Goal: Task Accomplishment & Management: Use online tool/utility

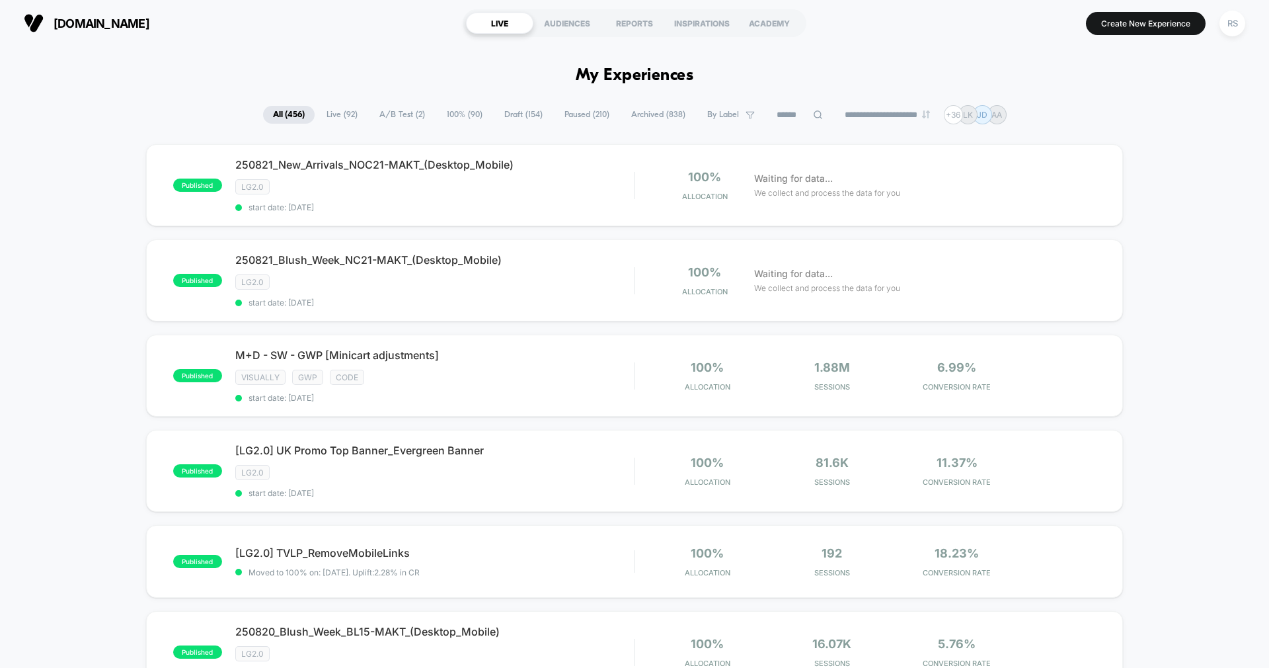
click at [386, 111] on span "A/B Test ( 2 )" at bounding box center [401, 115] width 65 height 18
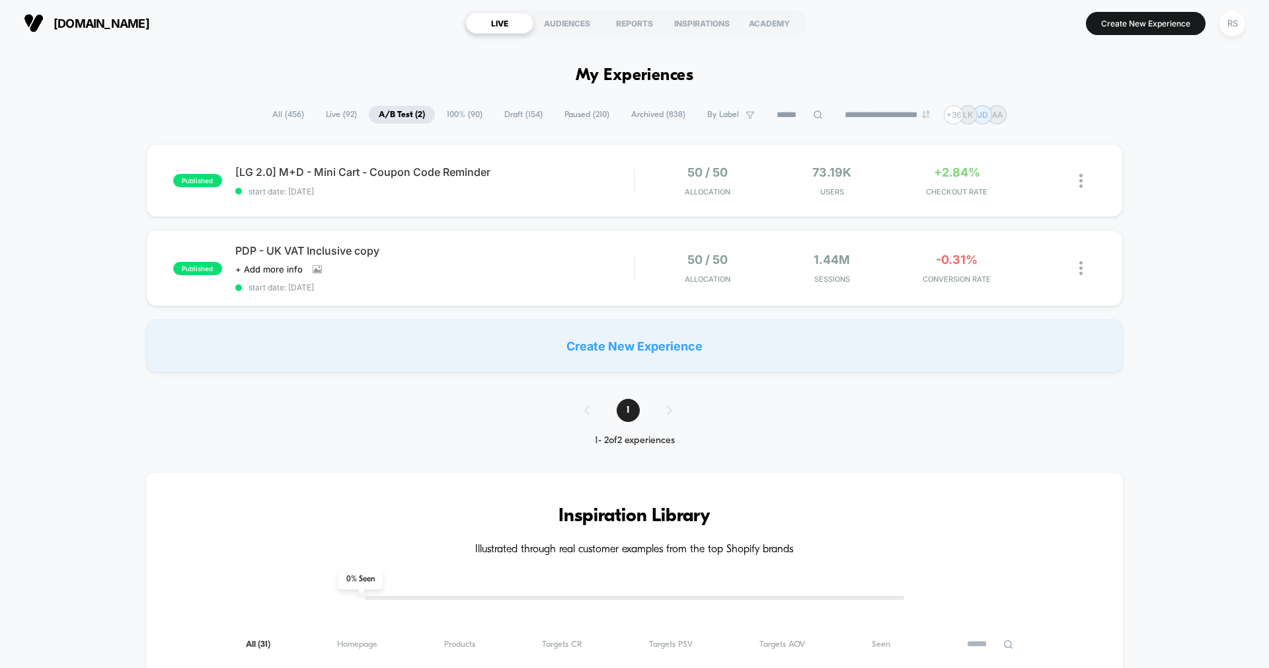
click at [335, 112] on span "Live ( 92 )" at bounding box center [341, 115] width 51 height 18
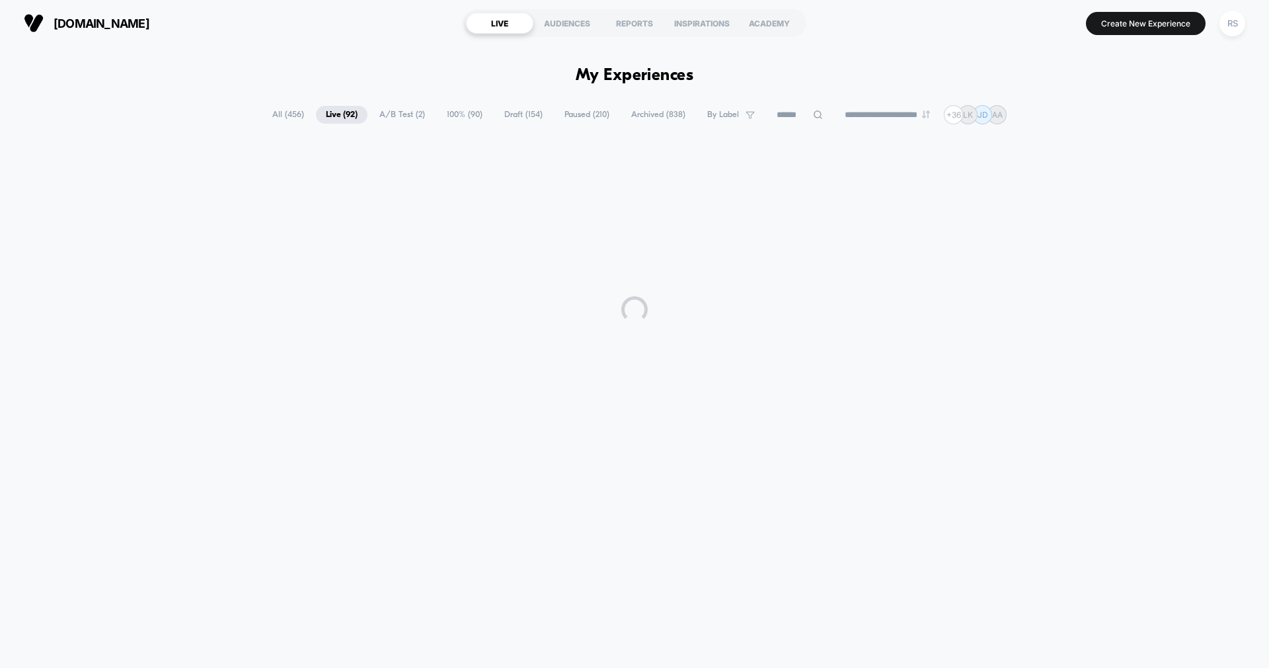
click at [459, 112] on span "100% ( 90 )" at bounding box center [465, 115] width 56 height 18
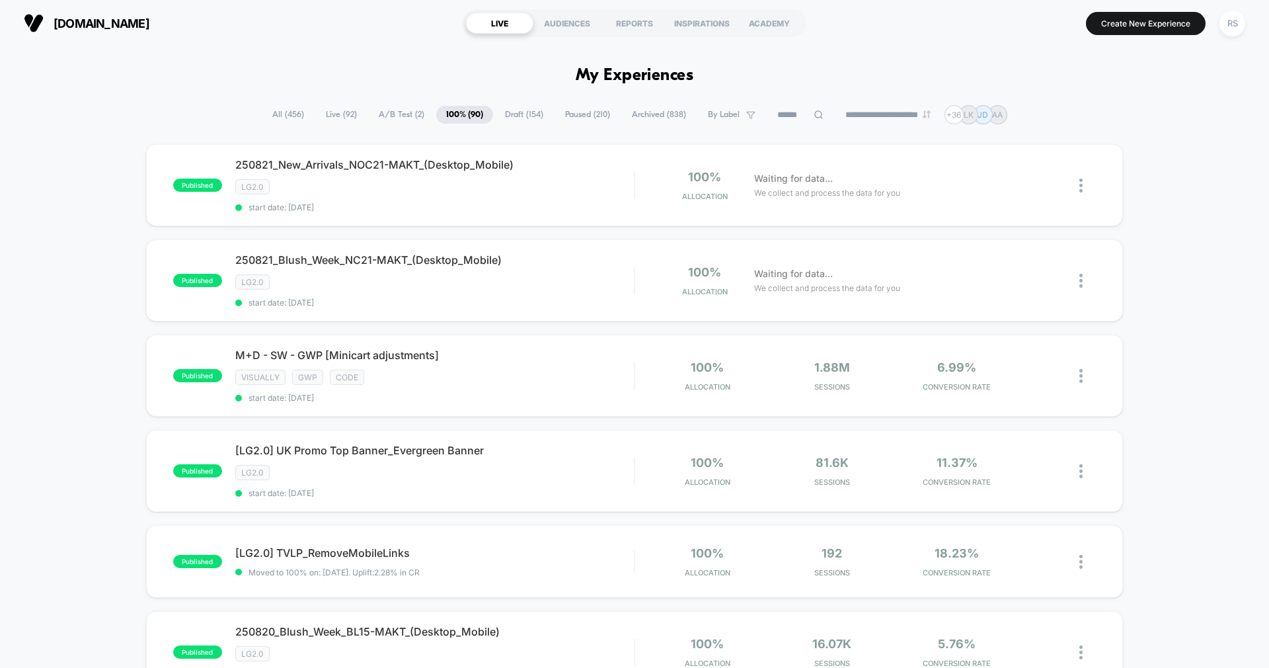
click at [273, 112] on span "All ( 456 )" at bounding box center [288, 115] width 52 height 18
click at [785, 115] on input at bounding box center [800, 115] width 66 height 16
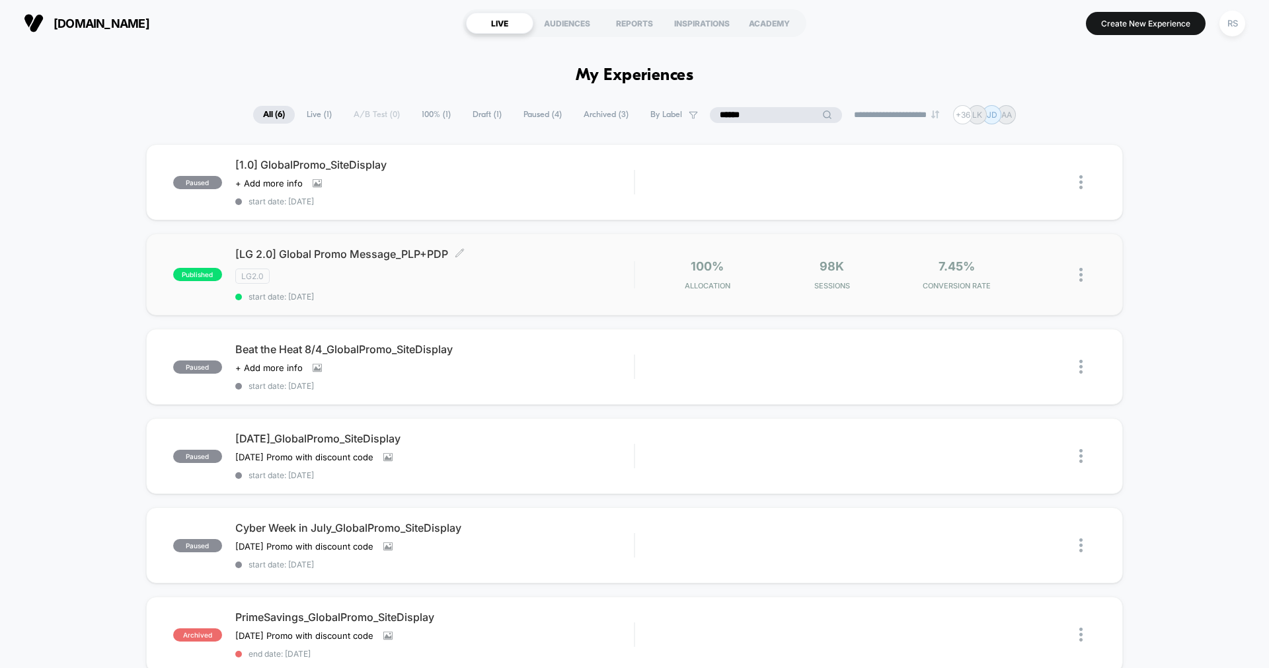
type input "******"
click at [532, 295] on span "start date: [DATE]" at bounding box center [434, 296] width 399 height 10
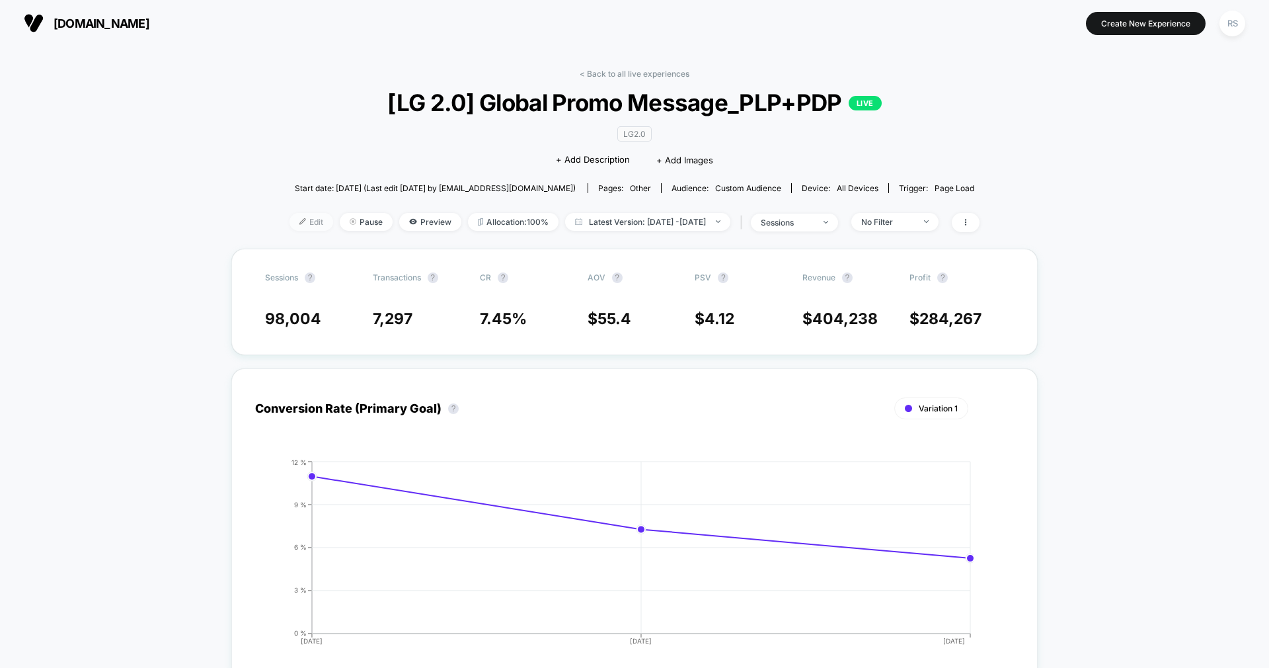
click at [289, 223] on span "Edit" at bounding box center [311, 222] width 44 height 18
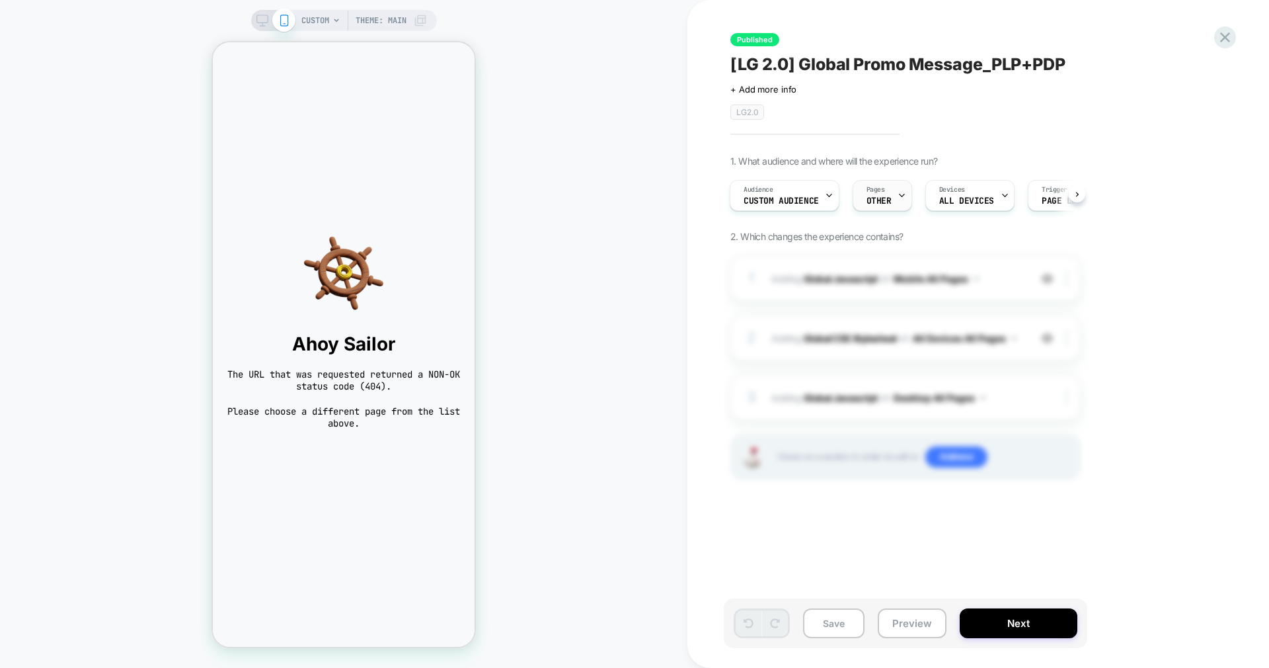
click at [876, 186] on span "Pages" at bounding box center [875, 189] width 19 height 9
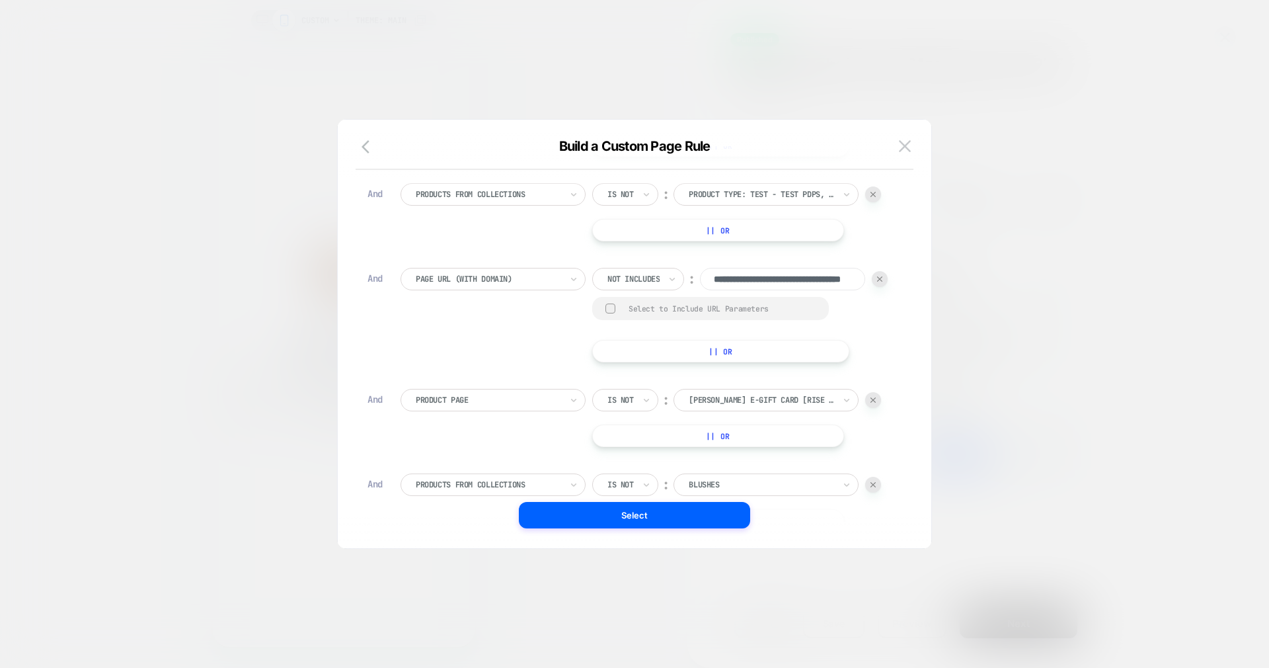
scroll to position [763, 0]
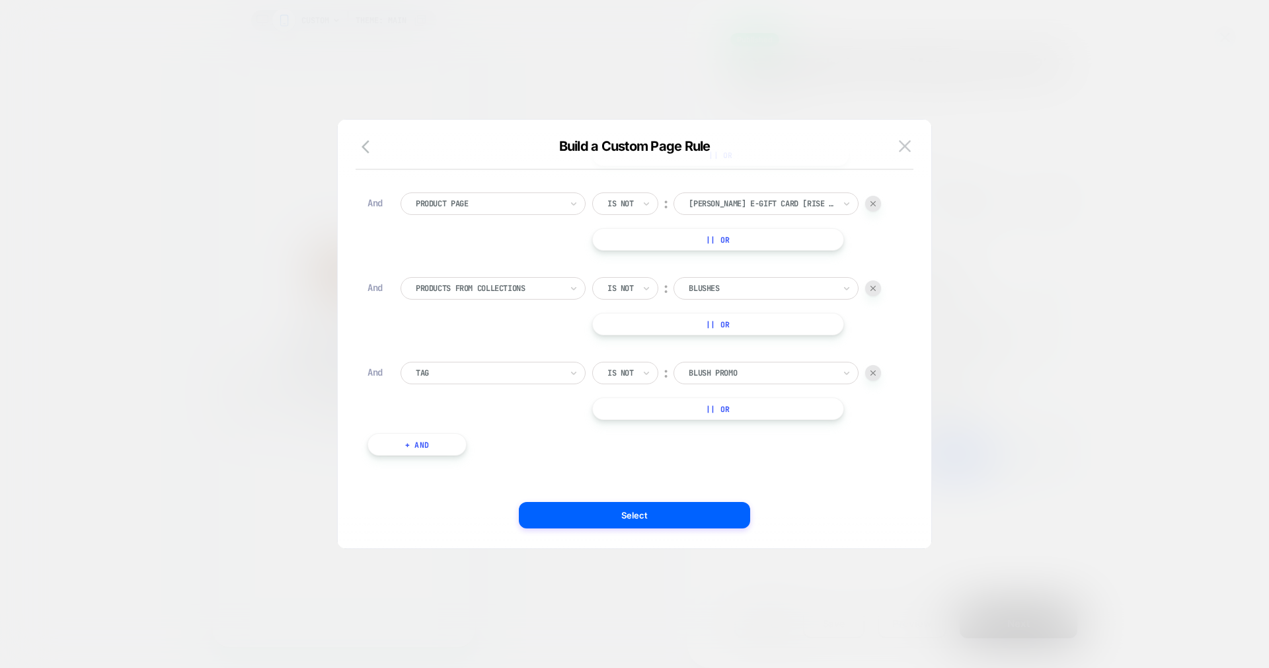
click at [425, 447] on button "+ And" at bounding box center [416, 444] width 99 height 22
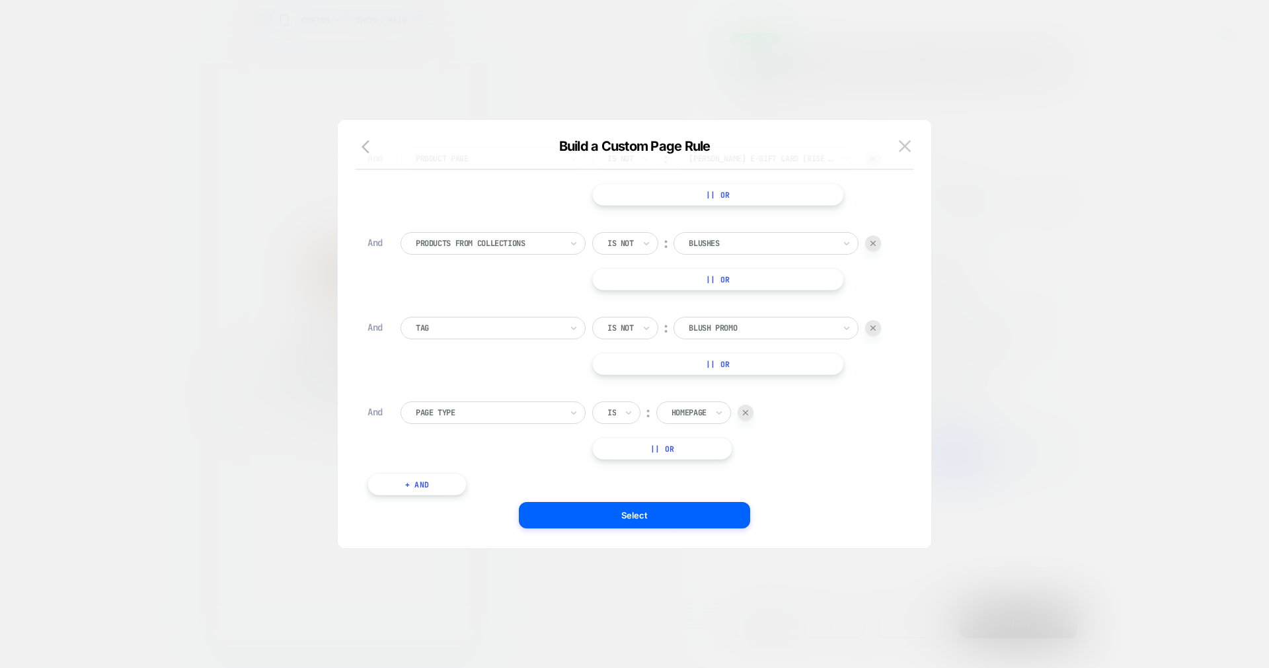
click at [438, 418] on div at bounding box center [488, 412] width 145 height 12
type input "***"
click at [435, 492] on div "Tag" at bounding box center [500, 493] width 172 height 21
click at [621, 424] on div "Is" at bounding box center [616, 412] width 48 height 22
click at [642, 513] on div "Is not" at bounding box center [648, 514] width 86 height 21
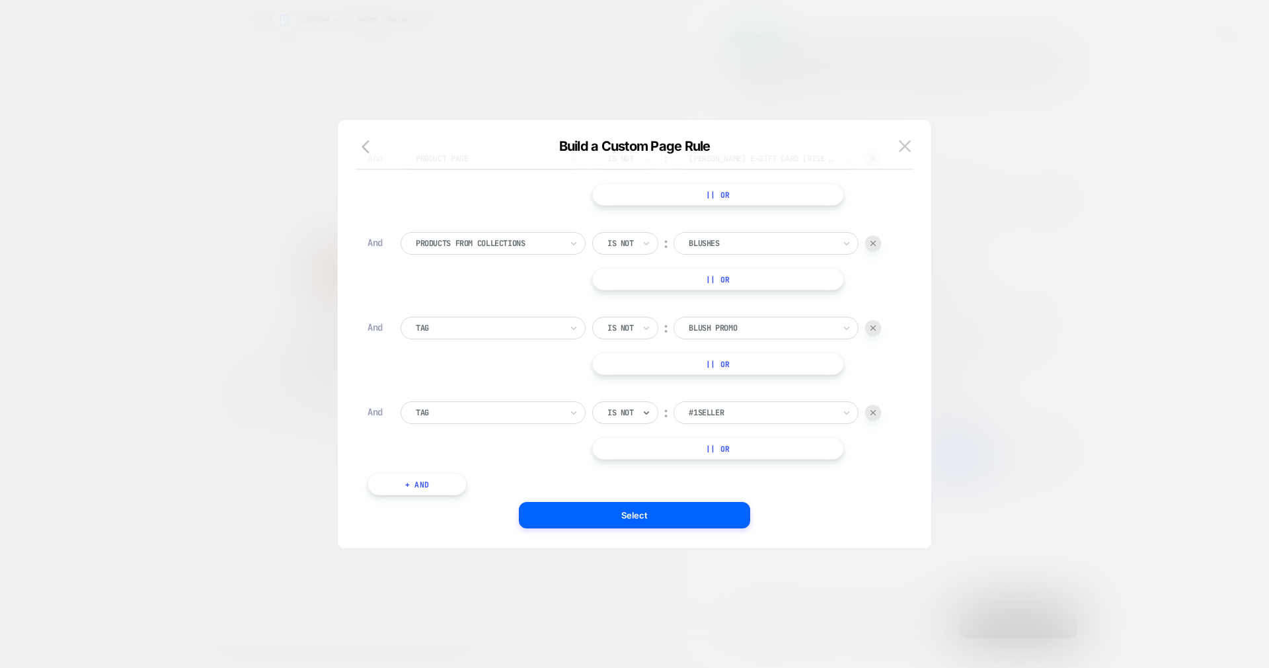
click at [749, 420] on div "#1Seller" at bounding box center [761, 412] width 148 height 15
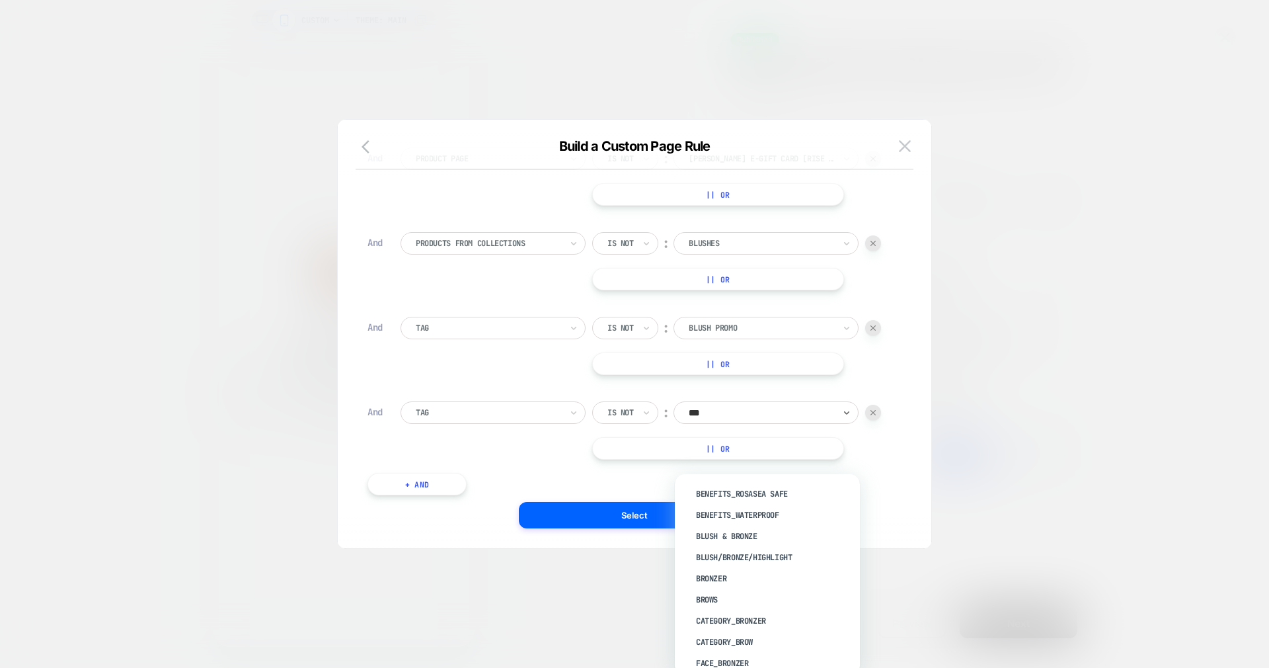
type input "****"
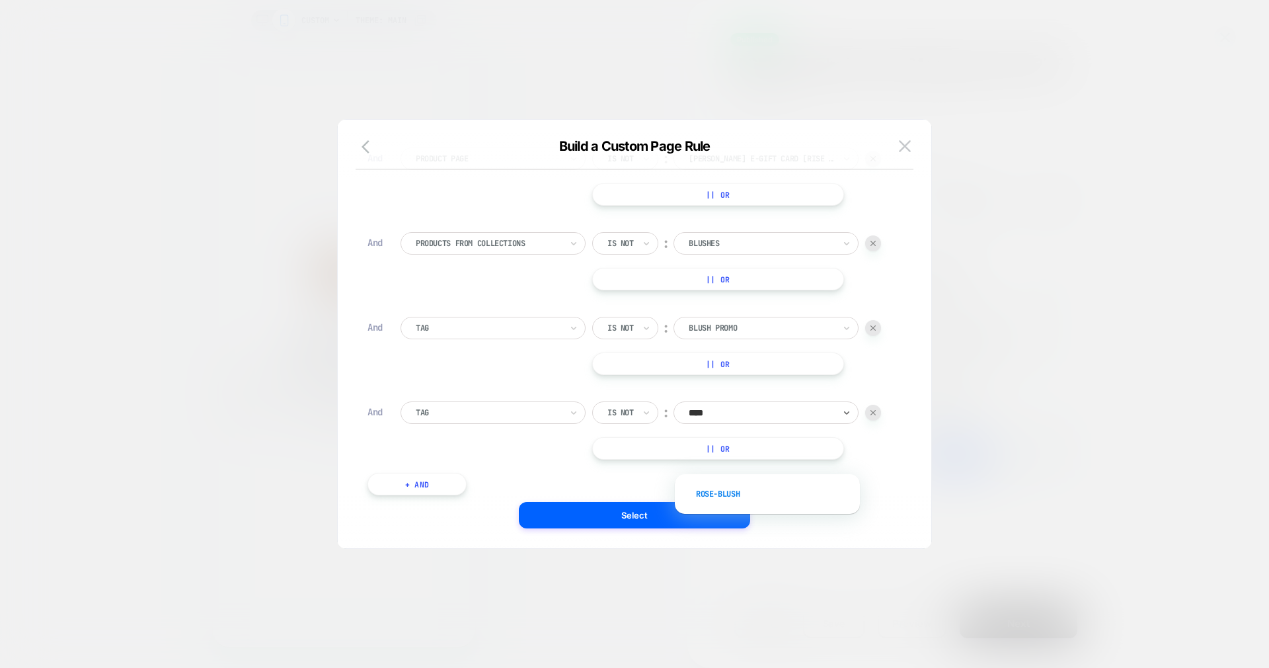
click at [720, 484] on div "rose-blush" at bounding box center [774, 493] width 172 height 21
click at [689, 507] on button "Select" at bounding box center [634, 515] width 231 height 26
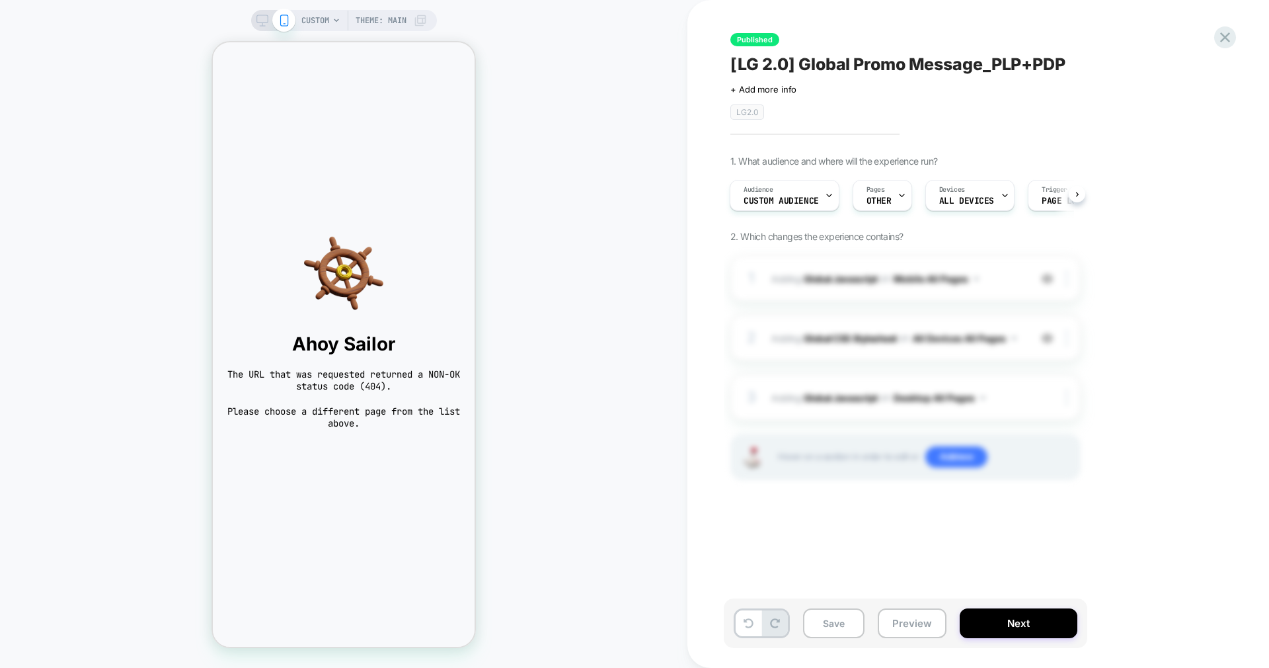
click at [817, 606] on div "Save Preview Next" at bounding box center [906, 623] width 364 height 50
click at [818, 608] on button "Save" at bounding box center [833, 623] width 61 height 30
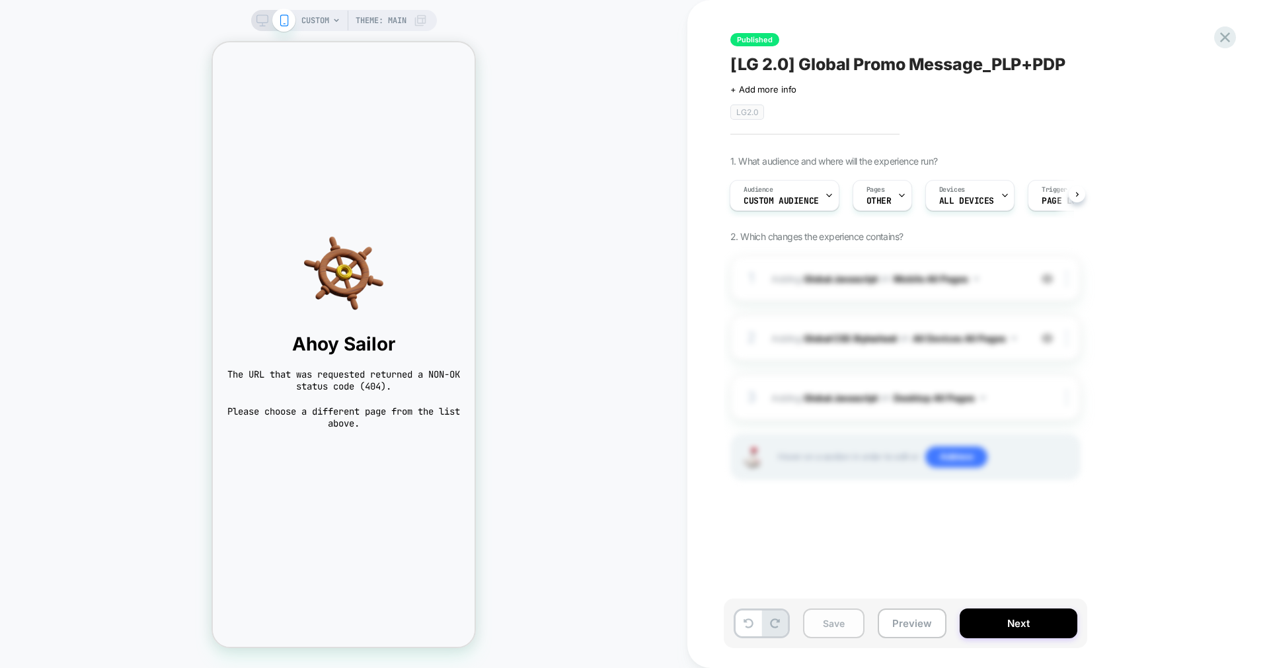
click at [818, 608] on button "Save" at bounding box center [833, 623] width 61 height 30
click at [826, 619] on button "Save" at bounding box center [833, 623] width 61 height 30
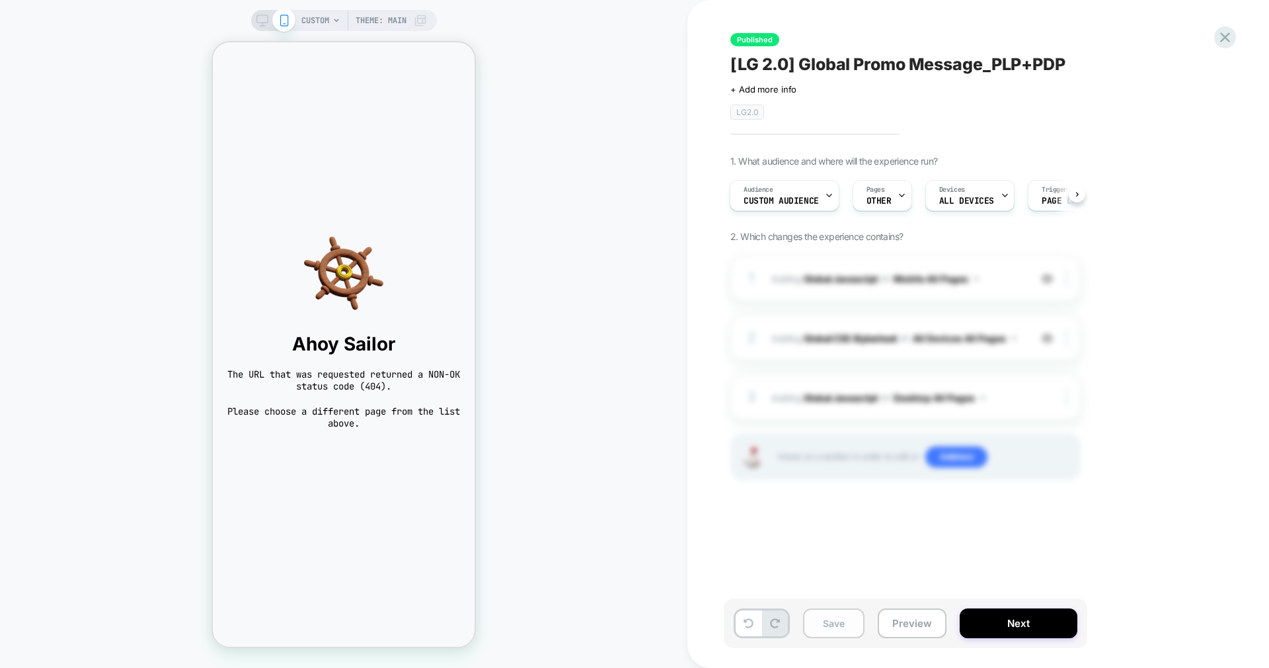
click at [826, 619] on button "Save" at bounding box center [833, 623] width 61 height 30
click at [835, 623] on button "Save" at bounding box center [833, 623] width 61 height 30
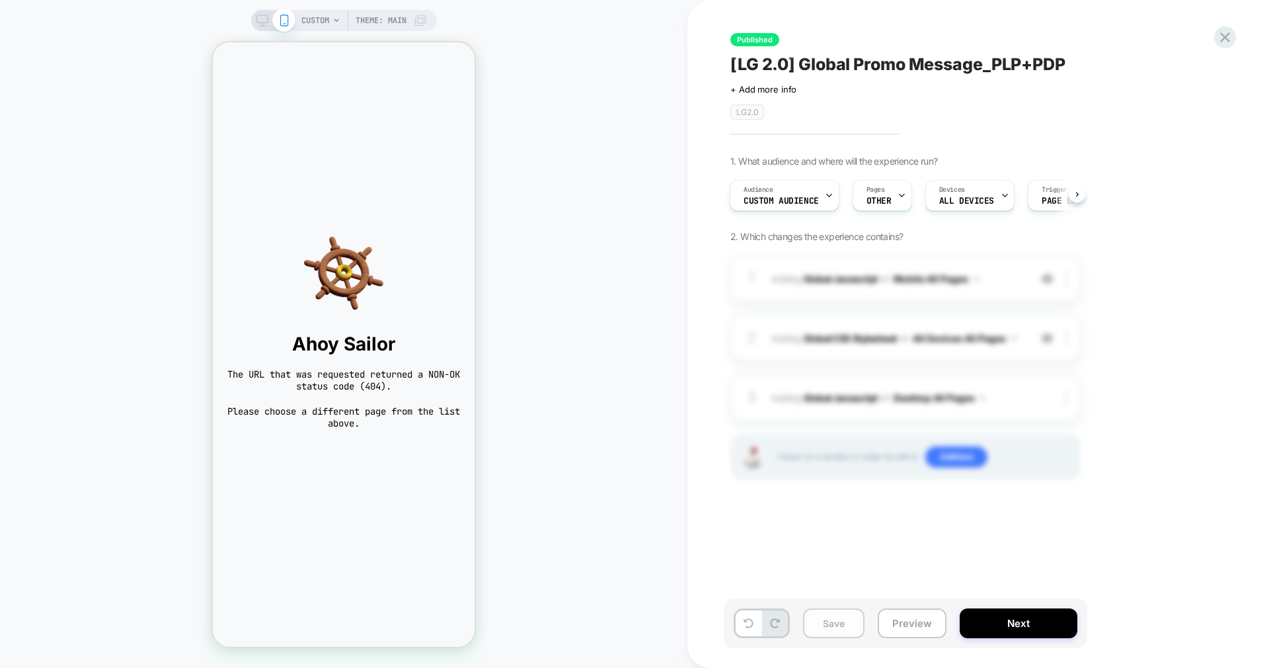
click at [835, 623] on button "Save" at bounding box center [833, 623] width 61 height 30
click at [845, 625] on button "Save" at bounding box center [833, 623] width 61 height 30
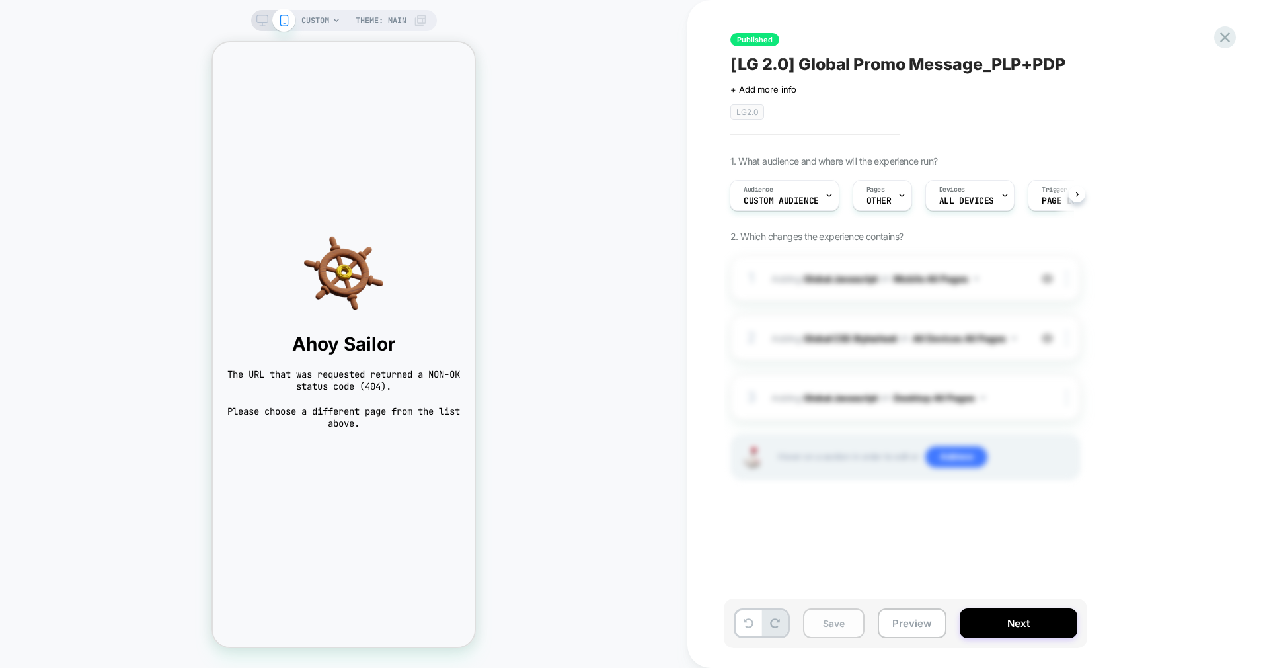
click at [845, 625] on button "Save" at bounding box center [833, 623] width 61 height 30
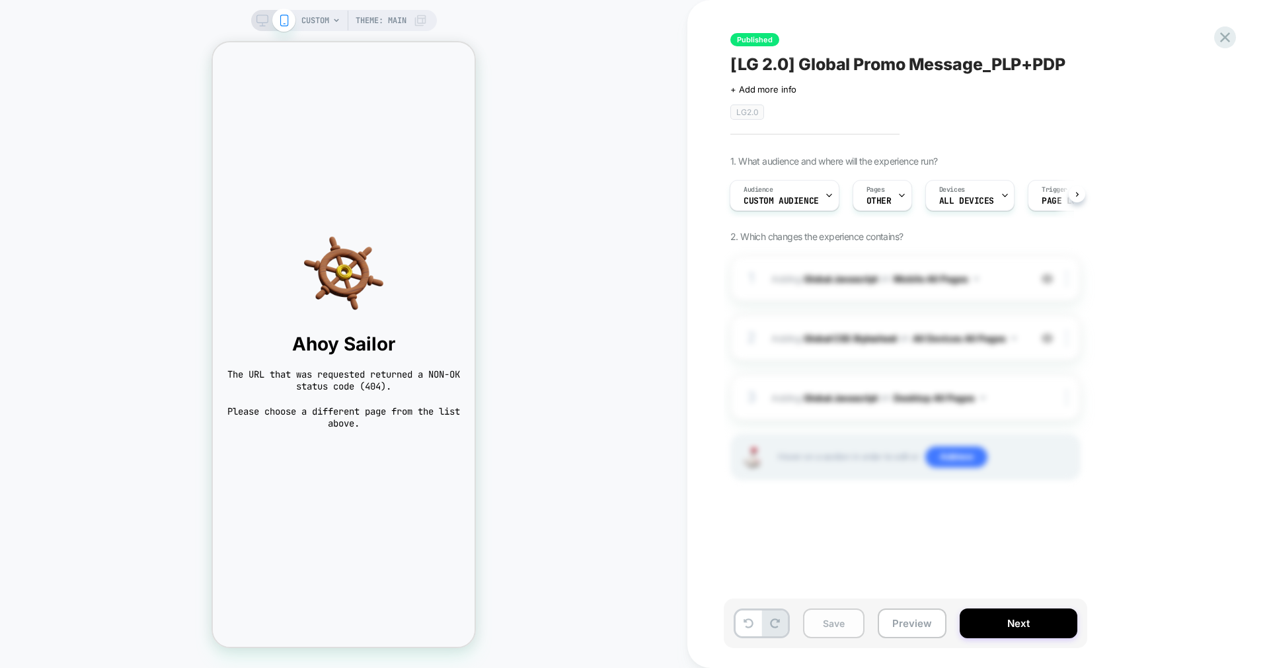
click at [845, 625] on button "Save" at bounding box center [833, 623] width 61 height 30
click at [1030, 627] on button "Next" at bounding box center [1019, 623] width 118 height 30
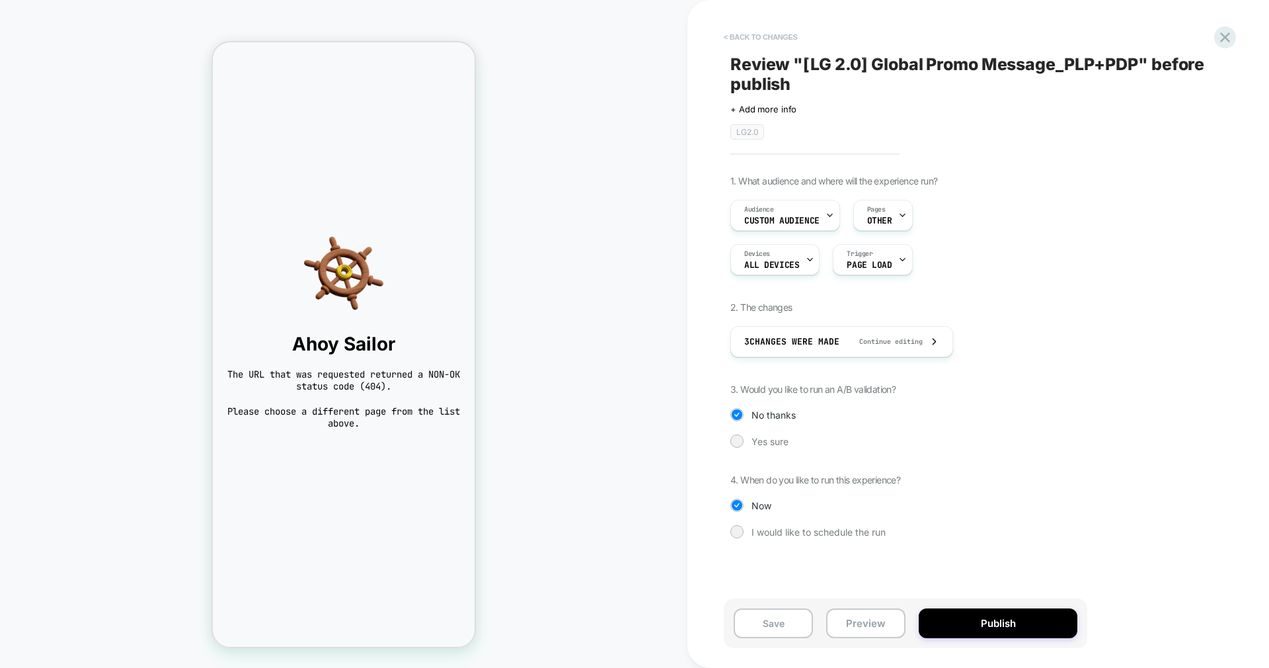
click at [746, 30] on button "< Back to changes" at bounding box center [760, 36] width 87 height 21
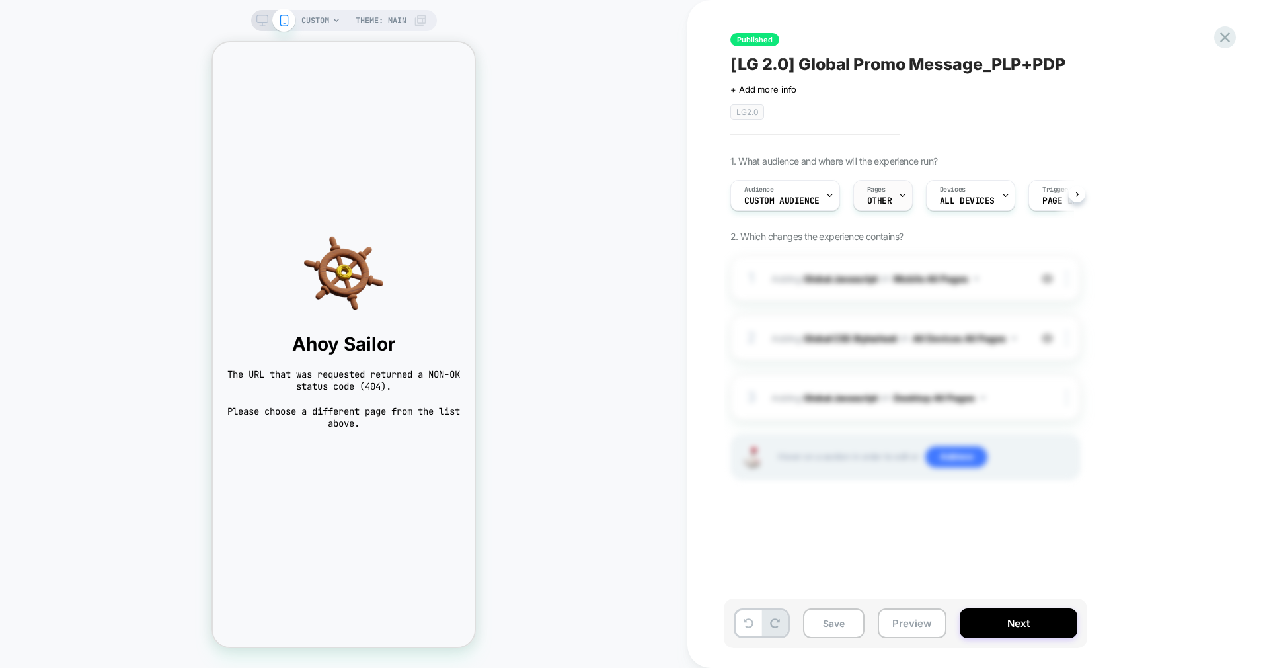
scroll to position [0, 1]
click at [884, 194] on div "Pages OTHER" at bounding box center [879, 195] width 52 height 30
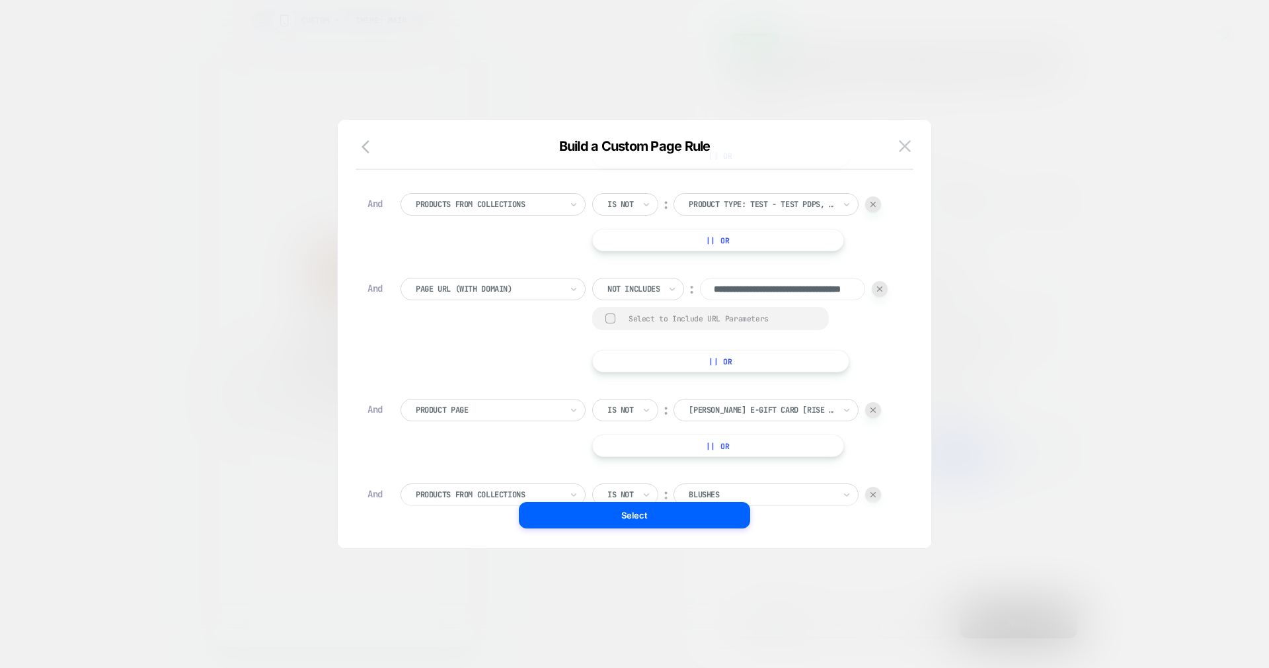
scroll to position [848, 0]
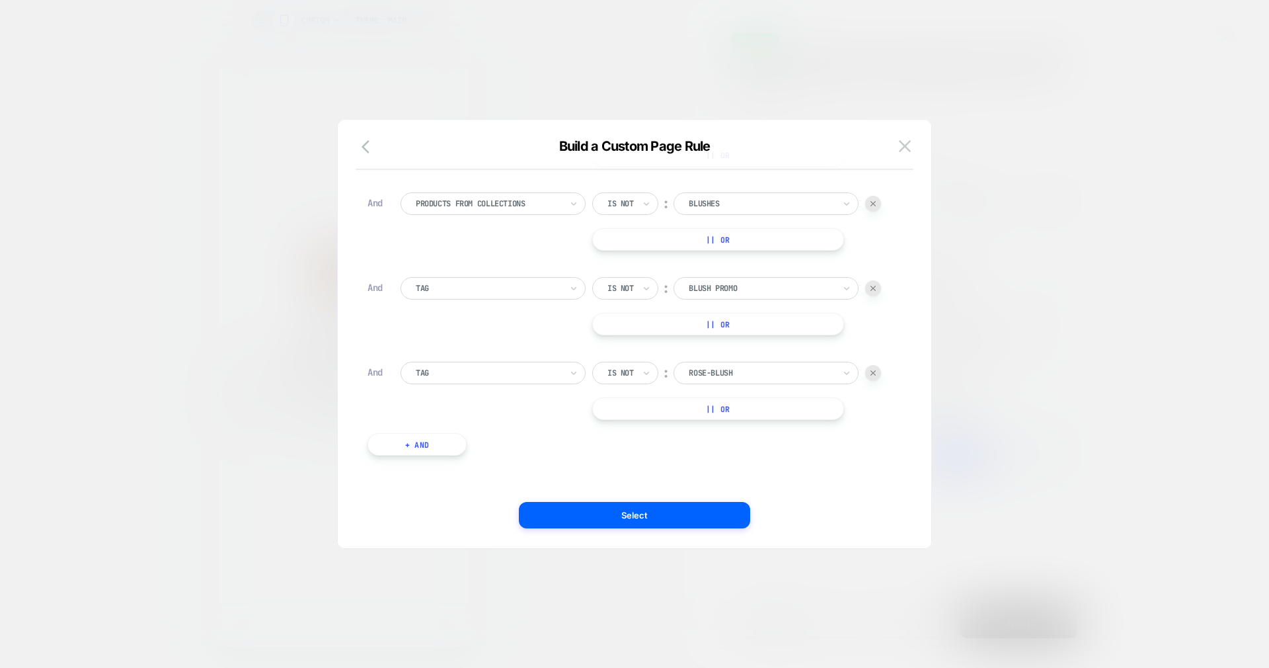
click at [1036, 335] on div at bounding box center [634, 334] width 1269 height 668
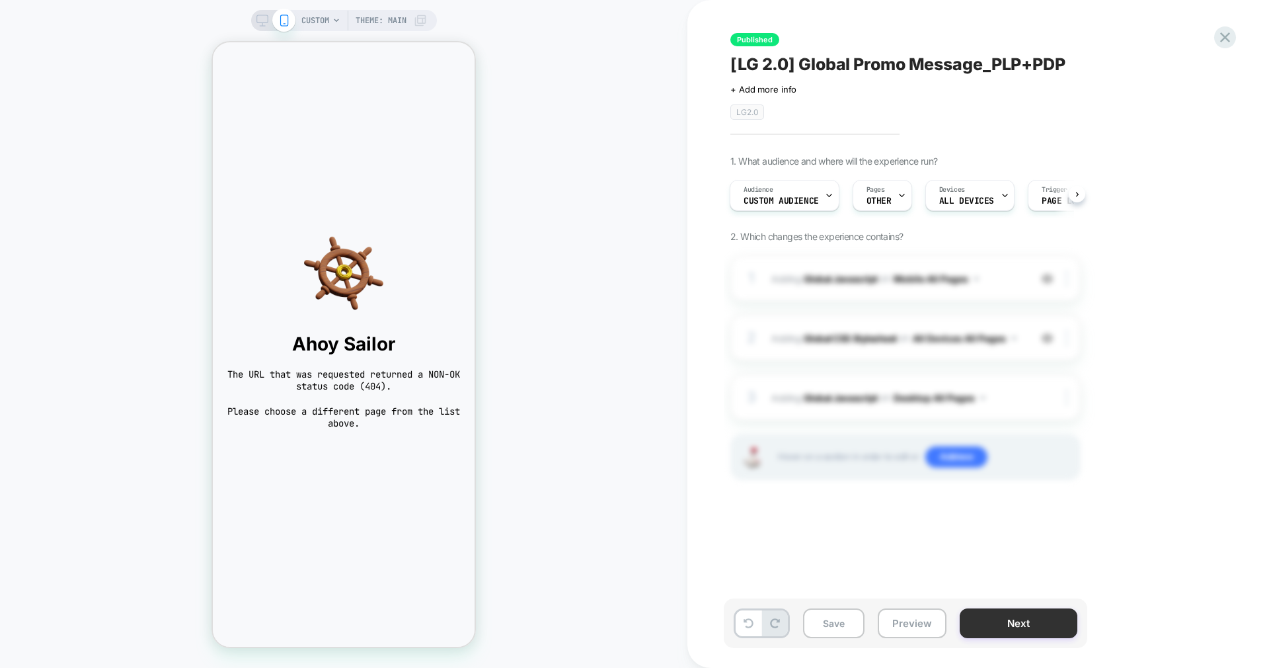
click at [1018, 608] on button "Next" at bounding box center [1019, 623] width 118 height 30
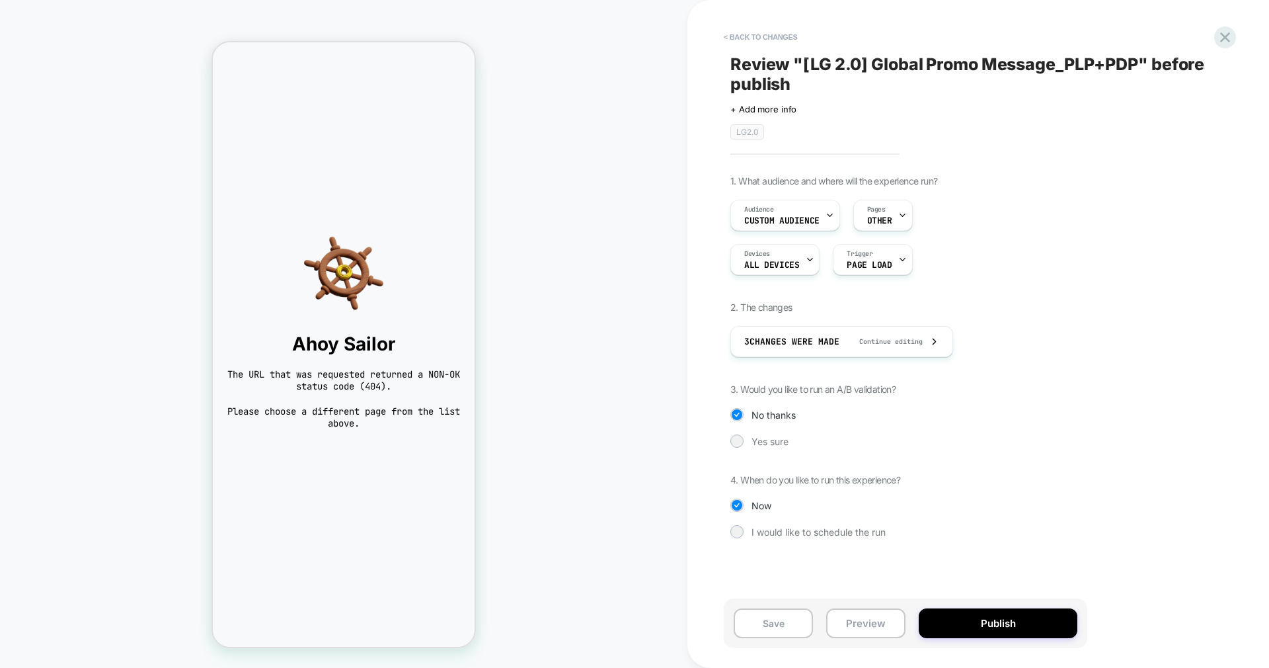
click at [1018, 608] on button "Publish" at bounding box center [998, 623] width 159 height 30
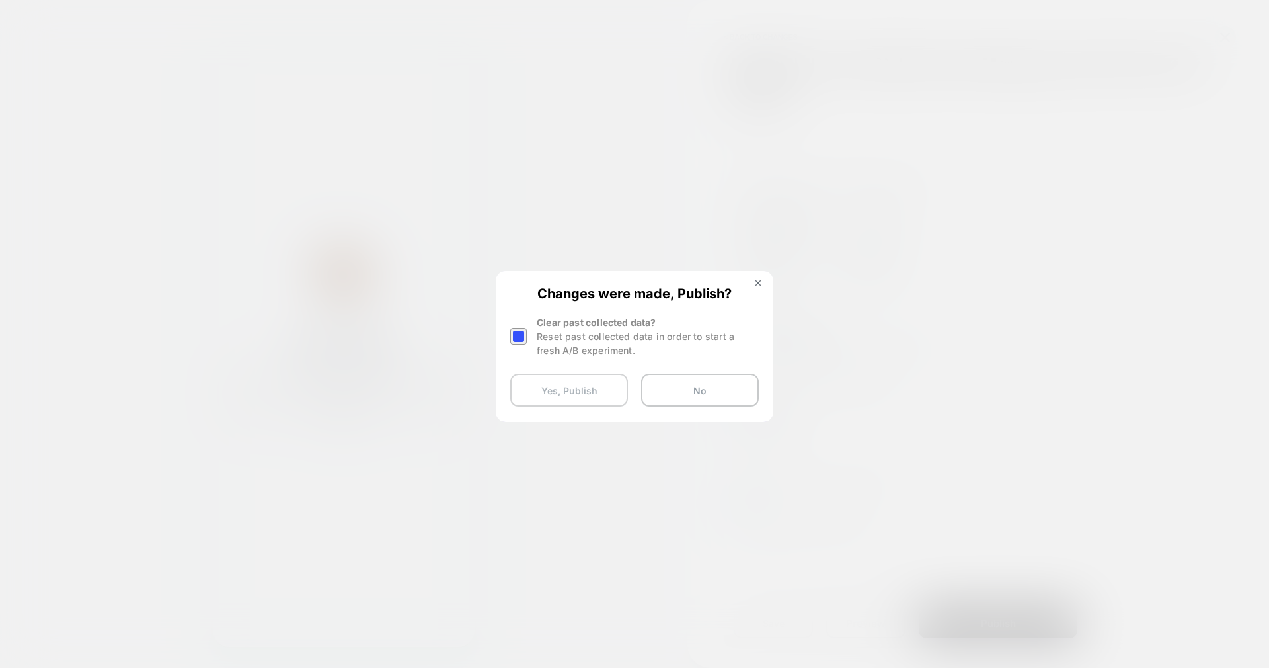
click at [563, 387] on button "Yes, Publish" at bounding box center [569, 389] width 118 height 33
click at [562, 384] on button "Yes, Publish" at bounding box center [569, 389] width 118 height 33
click at [572, 394] on button "Yes, Publish" at bounding box center [569, 389] width 118 height 33
click at [590, 388] on button "Yes, Publish" at bounding box center [569, 389] width 118 height 33
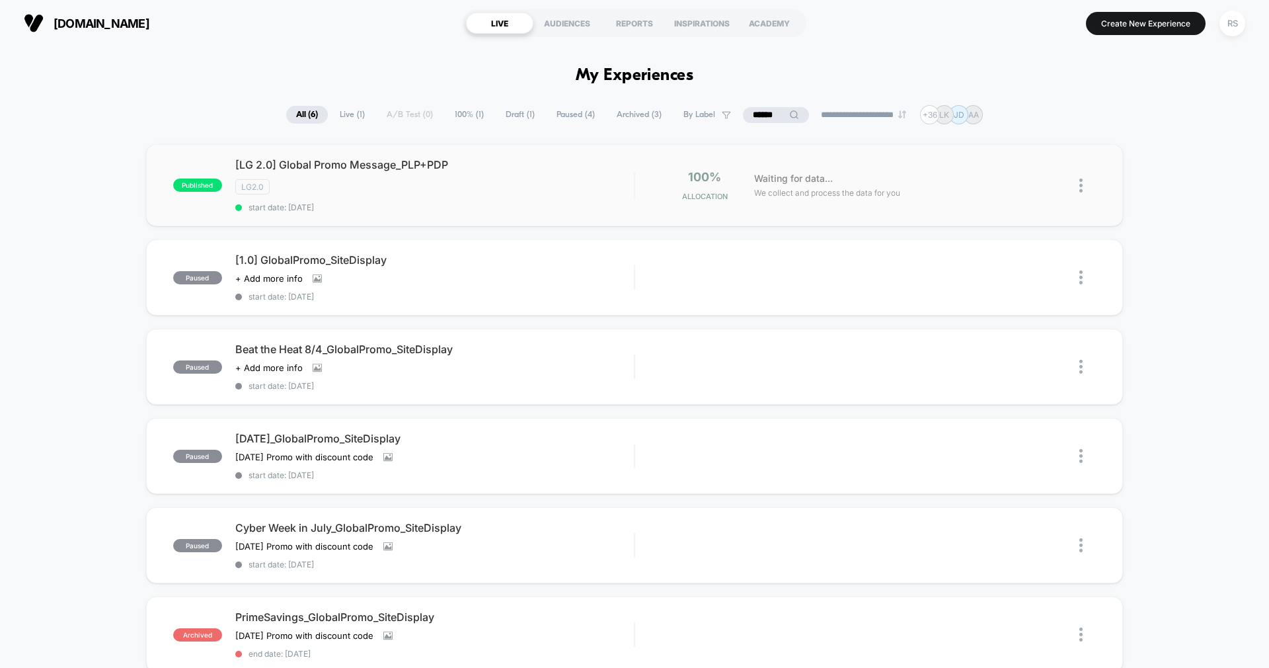
click at [495, 202] on span "start date: [DATE]" at bounding box center [434, 207] width 399 height 10
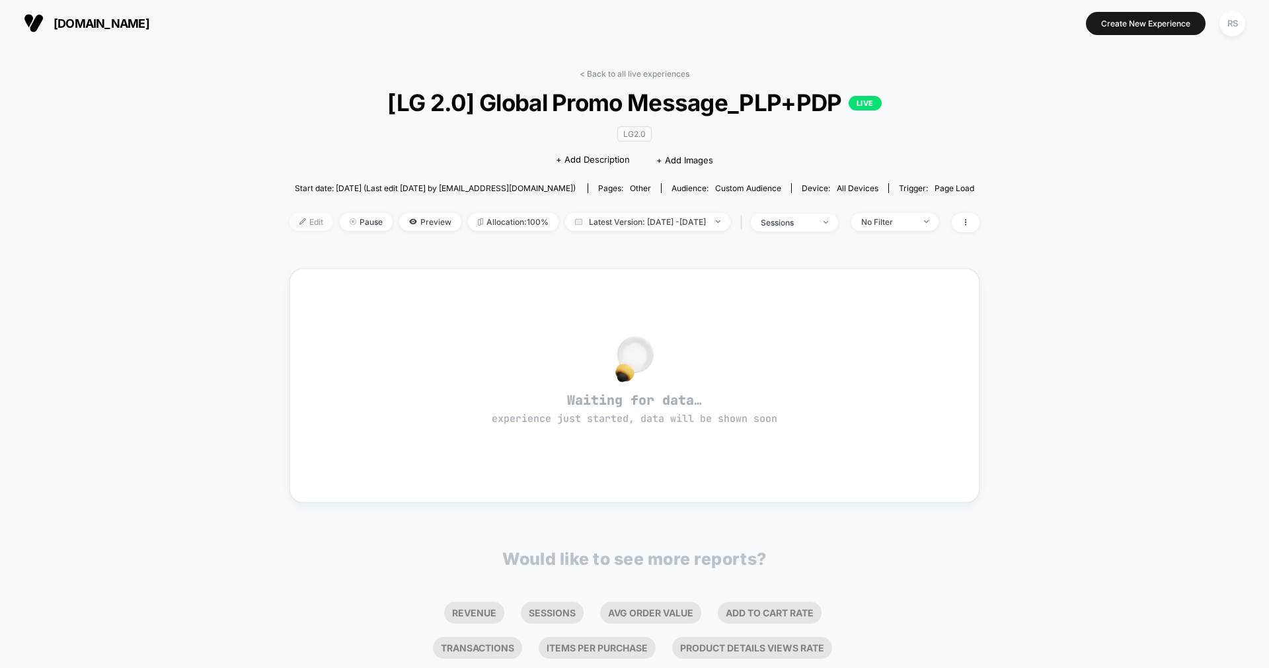
click at [295, 220] on span "Edit" at bounding box center [311, 222] width 44 height 18
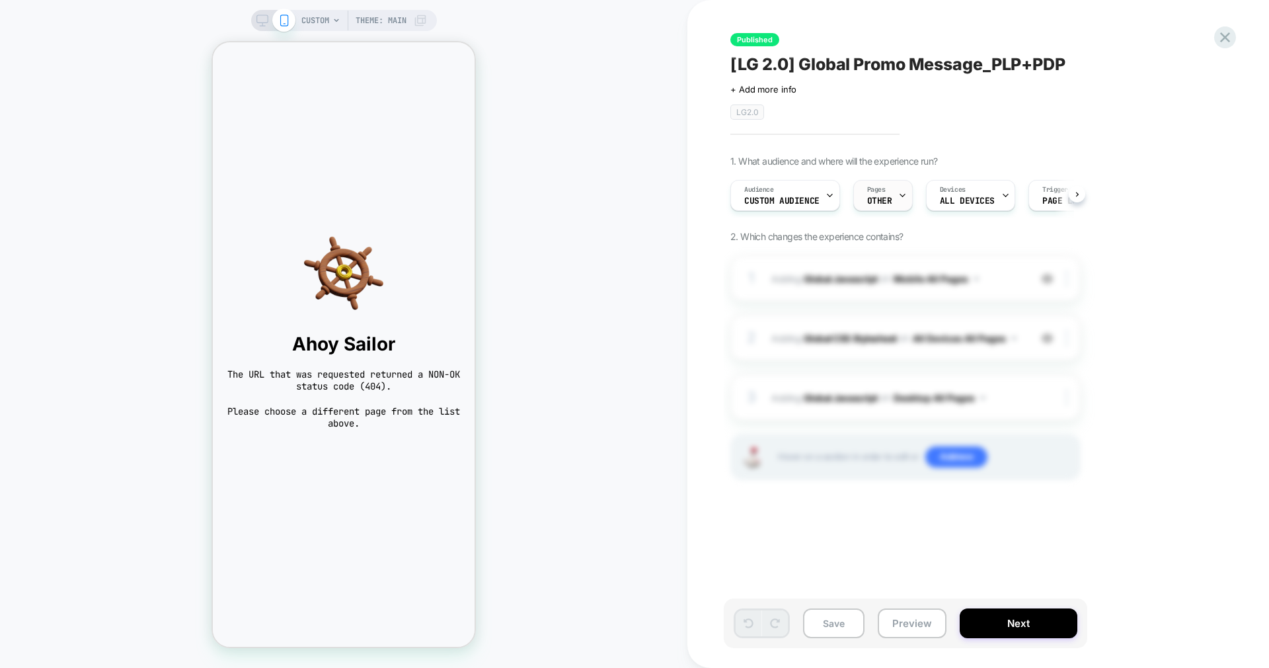
scroll to position [0, 1]
click at [890, 200] on div "Pages OTHER" at bounding box center [879, 195] width 52 height 30
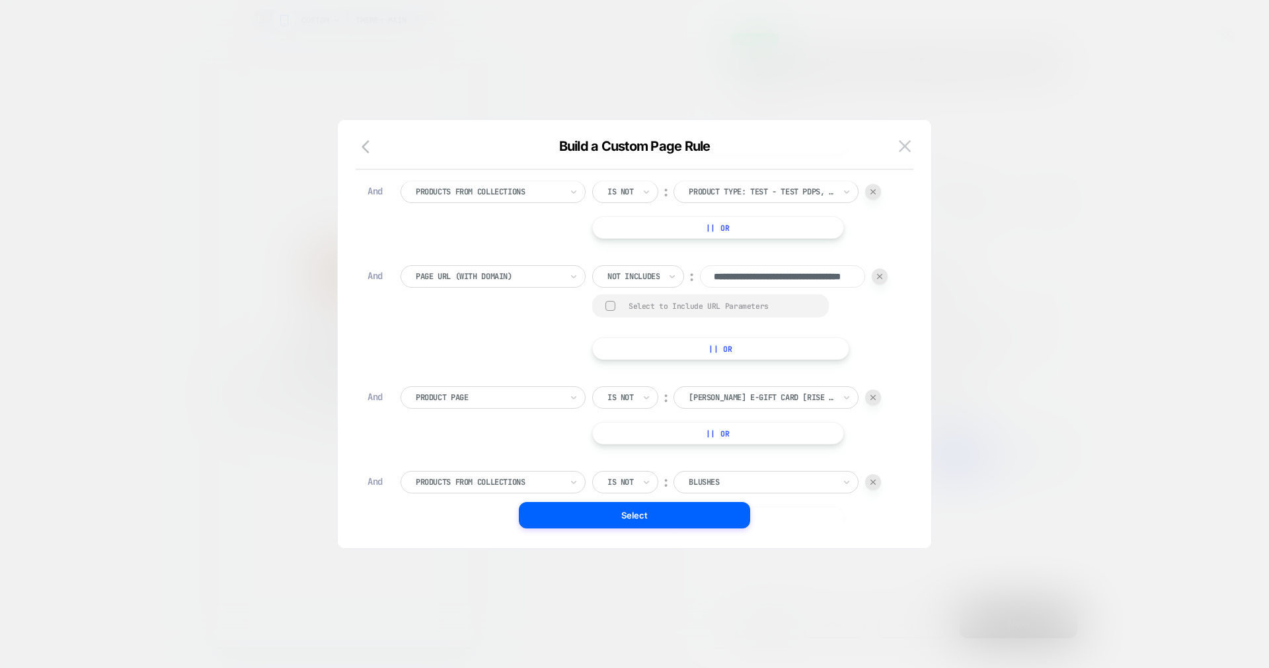
scroll to position [763, 0]
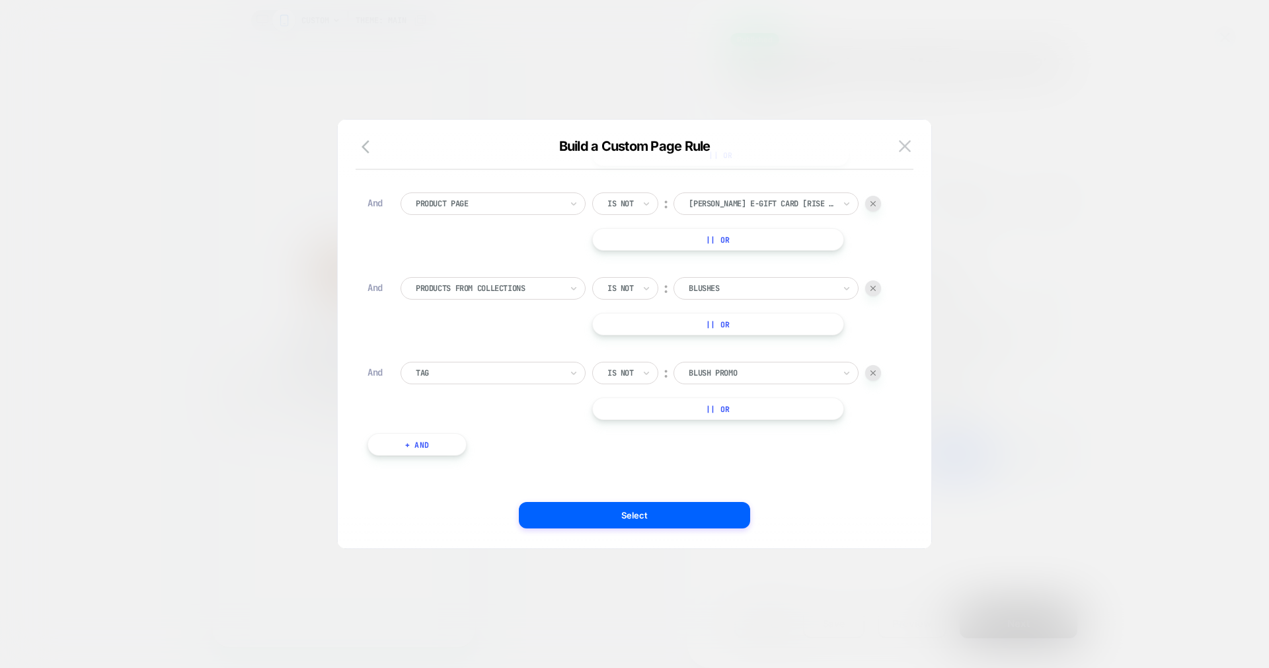
click at [442, 439] on button "+ And" at bounding box center [416, 444] width 99 height 22
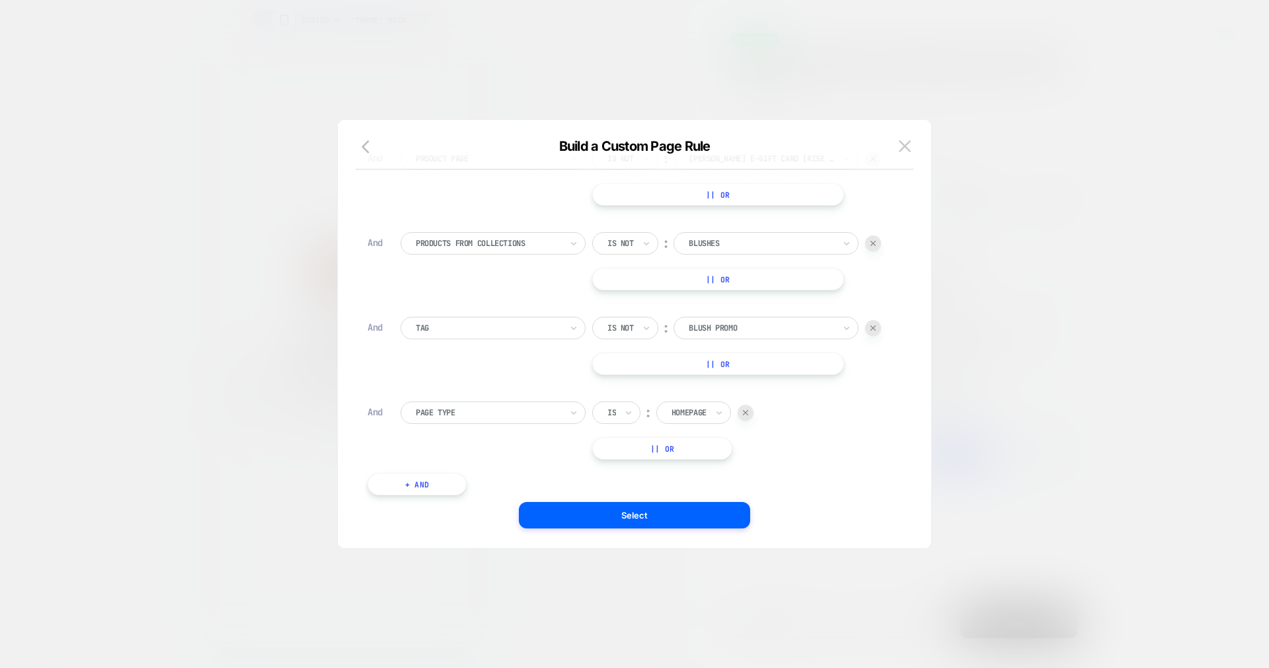
click at [463, 418] on div at bounding box center [488, 412] width 145 height 12
type input "***"
click at [428, 492] on div "Tag" at bounding box center [500, 493] width 172 height 21
click at [618, 424] on div "Is" at bounding box center [616, 412] width 48 height 22
click at [621, 516] on div "Is not" at bounding box center [648, 514] width 86 height 21
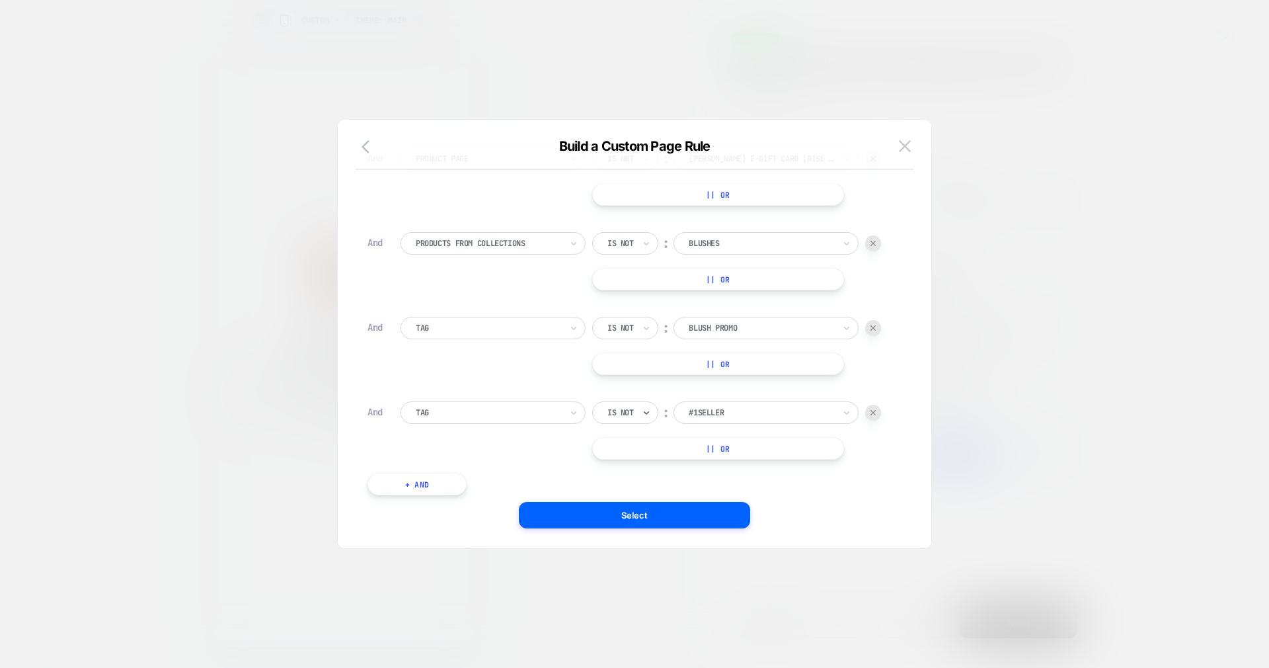
click at [719, 424] on div "#1Seller" at bounding box center [765, 412] width 185 height 22
type input "****"
click at [722, 490] on div "rose-blush" at bounding box center [774, 493] width 172 height 21
click at [681, 516] on button "Select" at bounding box center [634, 515] width 231 height 26
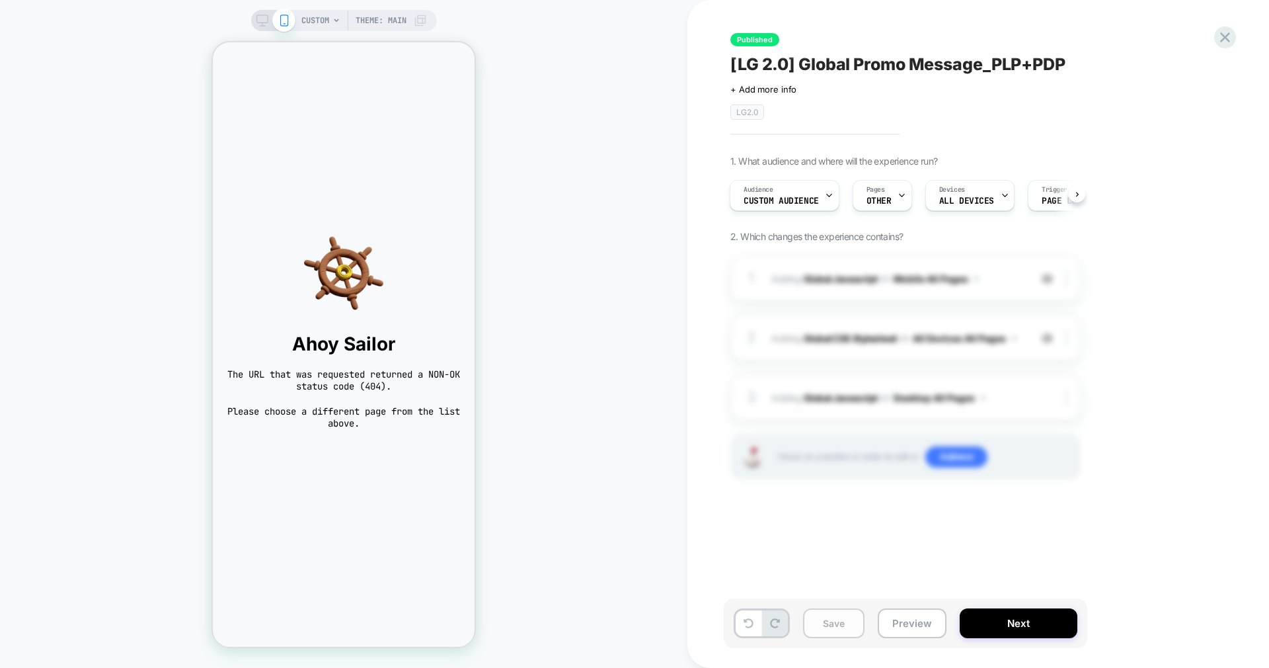
click at [825, 619] on button "Save" at bounding box center [833, 623] width 61 height 30
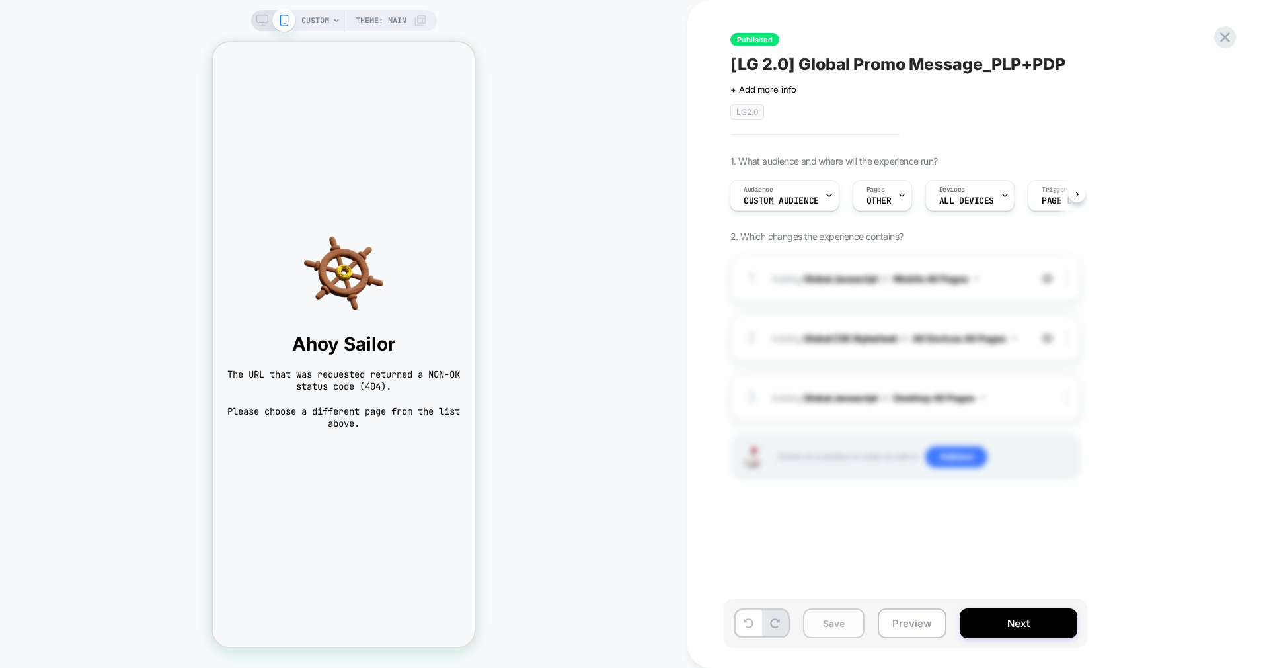
click at [825, 619] on button "Save" at bounding box center [833, 623] width 61 height 30
click at [853, 623] on button "Save" at bounding box center [833, 623] width 61 height 30
click at [837, 623] on button "Save" at bounding box center [833, 623] width 61 height 30
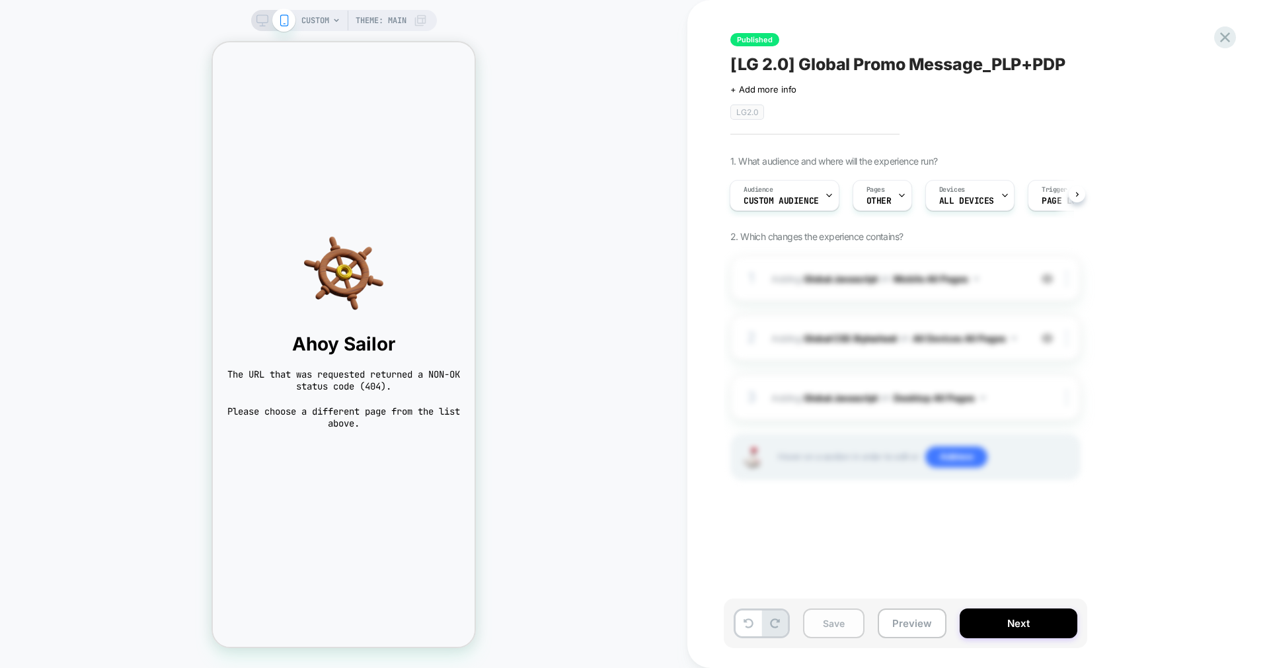
click at [837, 623] on button "Save" at bounding box center [833, 623] width 61 height 30
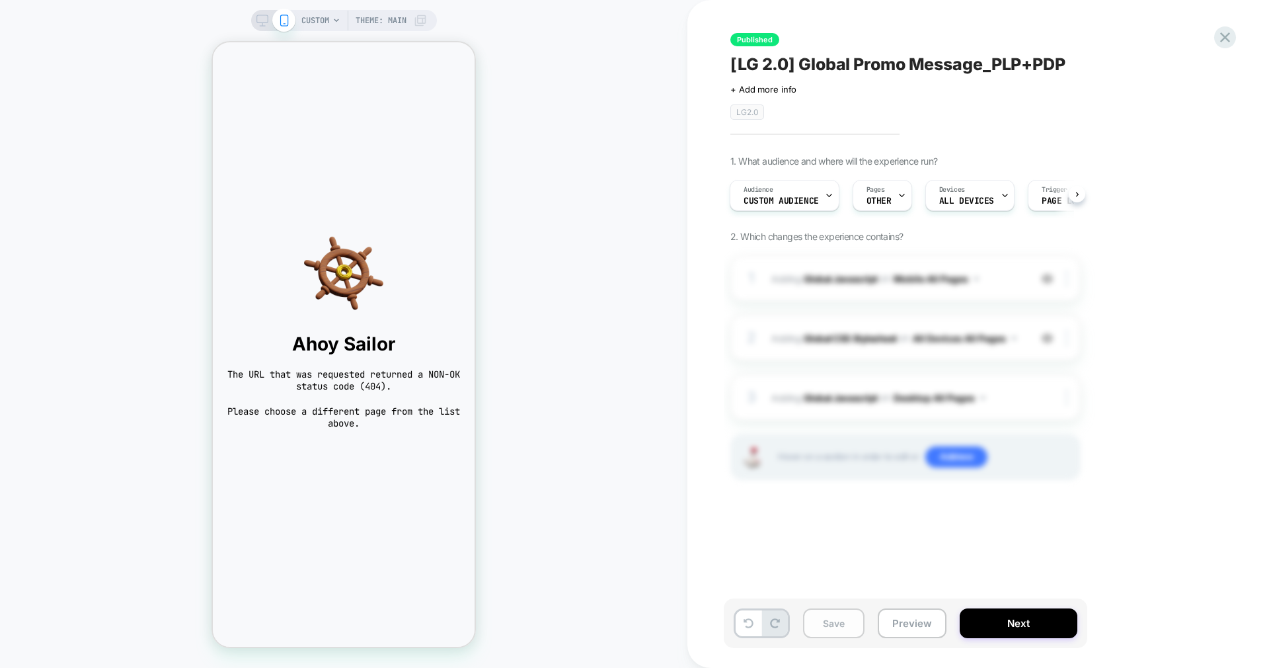
click at [837, 623] on button "Save" at bounding box center [833, 623] width 61 height 30
click at [841, 625] on button "Save" at bounding box center [833, 623] width 61 height 30
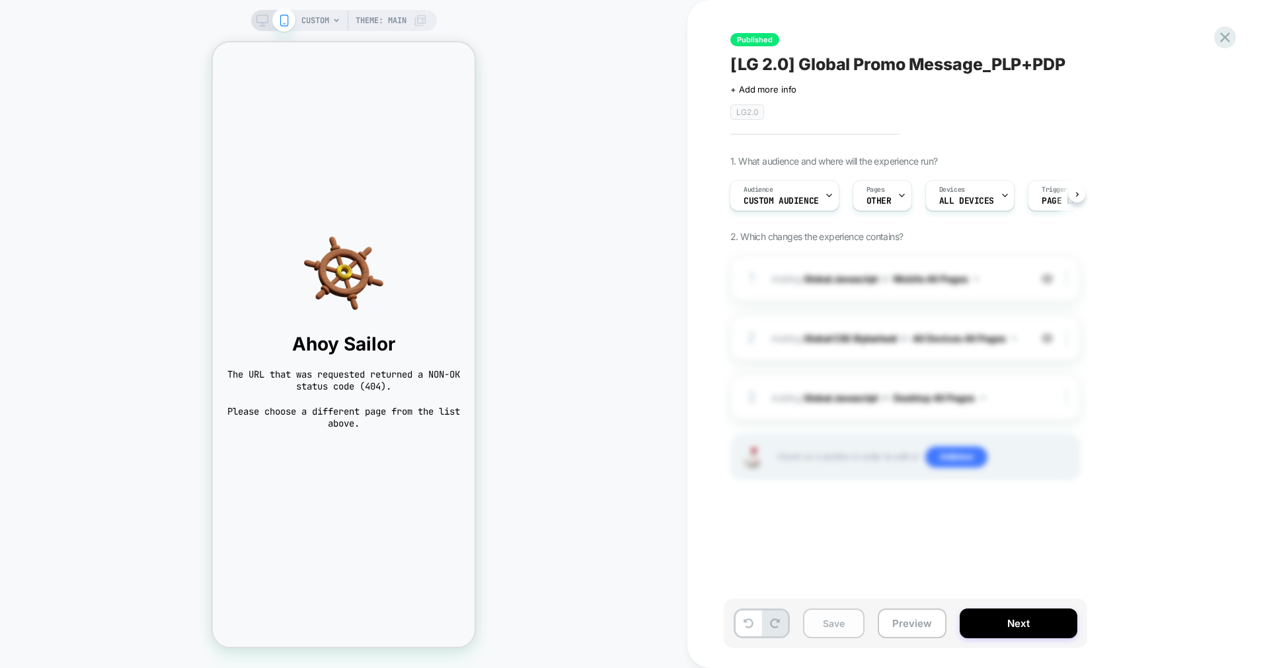
click at [841, 625] on button "Save" at bounding box center [833, 623] width 61 height 30
click at [973, 629] on button "Next" at bounding box center [1019, 623] width 118 height 30
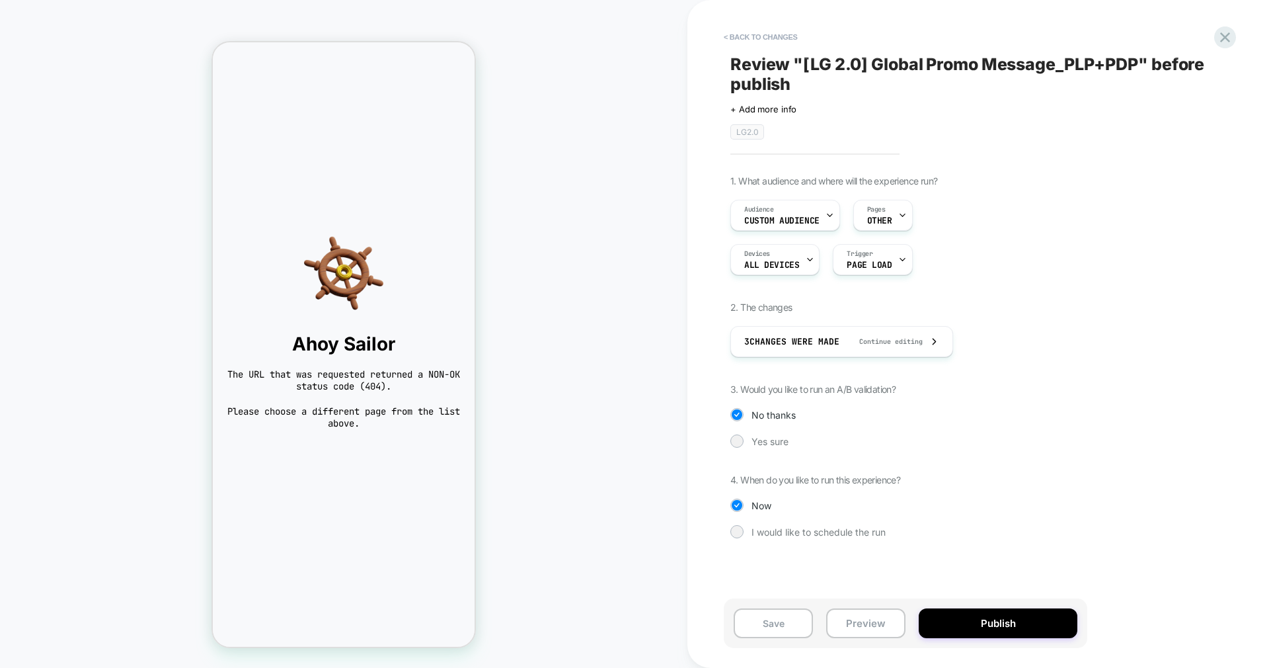
click at [973, 629] on button "Publish" at bounding box center [998, 623] width 159 height 30
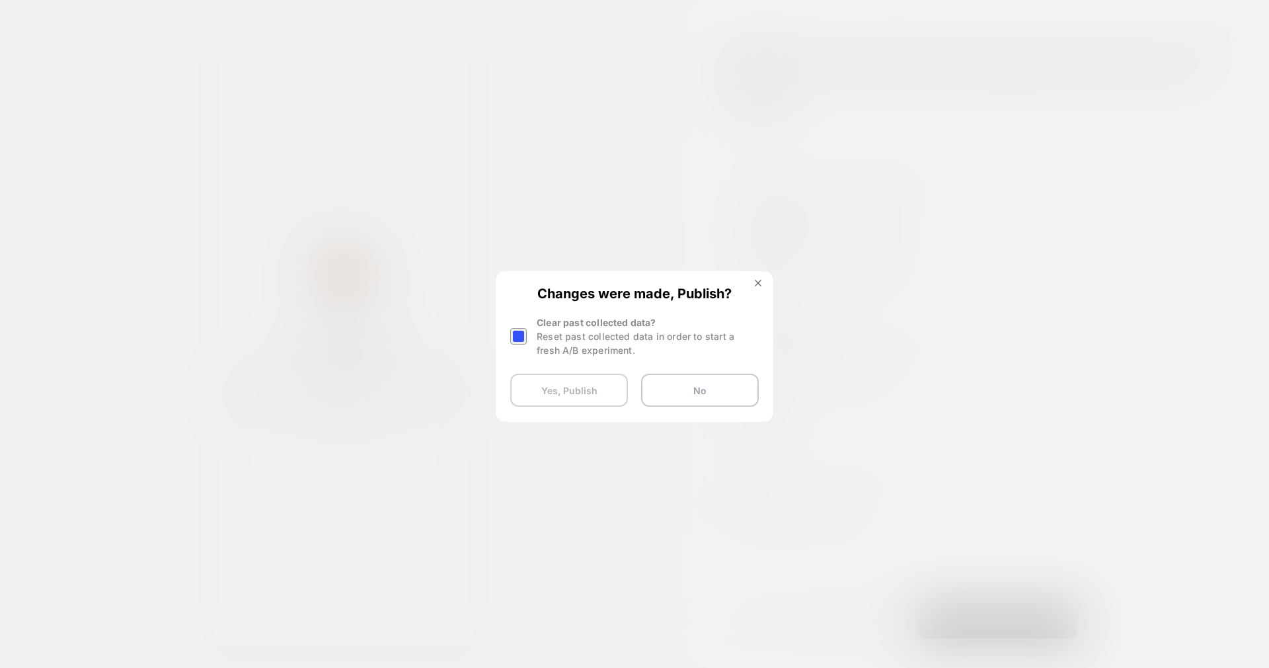
click at [564, 391] on button "Yes, Publish" at bounding box center [569, 389] width 118 height 33
click at [599, 381] on button "Yes, Publish" at bounding box center [569, 389] width 118 height 33
click at [587, 391] on button "Yes, Publish" at bounding box center [569, 389] width 118 height 33
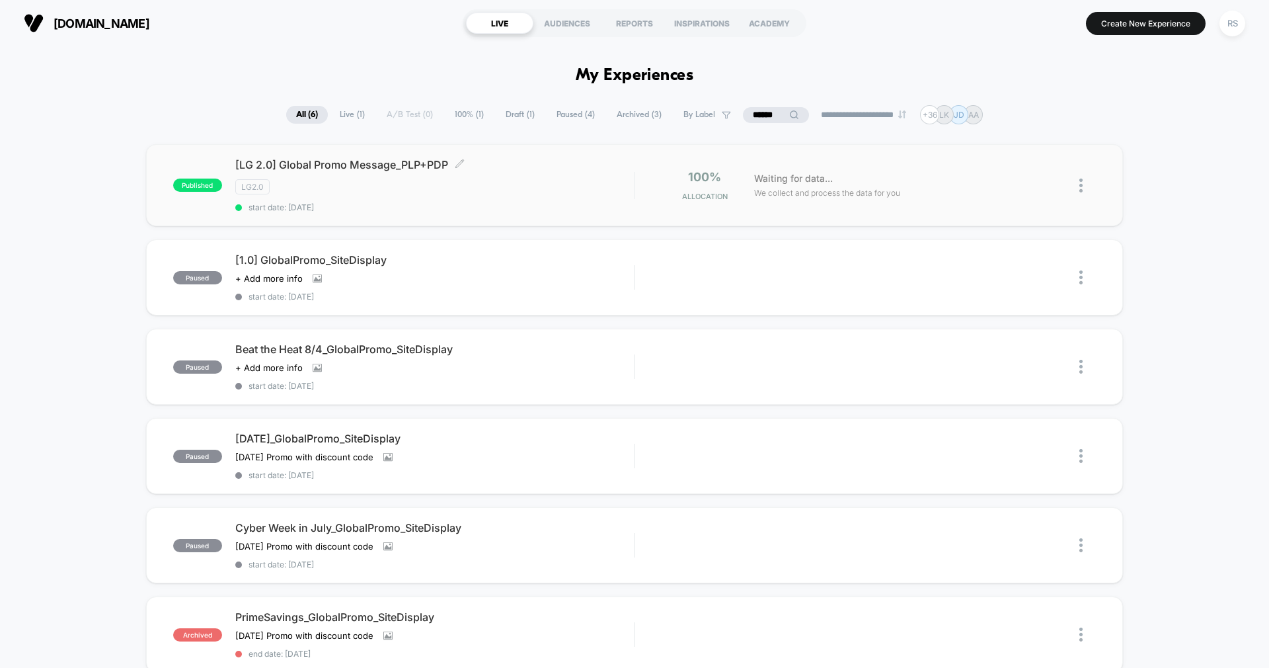
click at [536, 196] on div "[LG 2.0] Global Promo Message_PLP+PDP Click to edit experience details Click to…" at bounding box center [434, 185] width 399 height 54
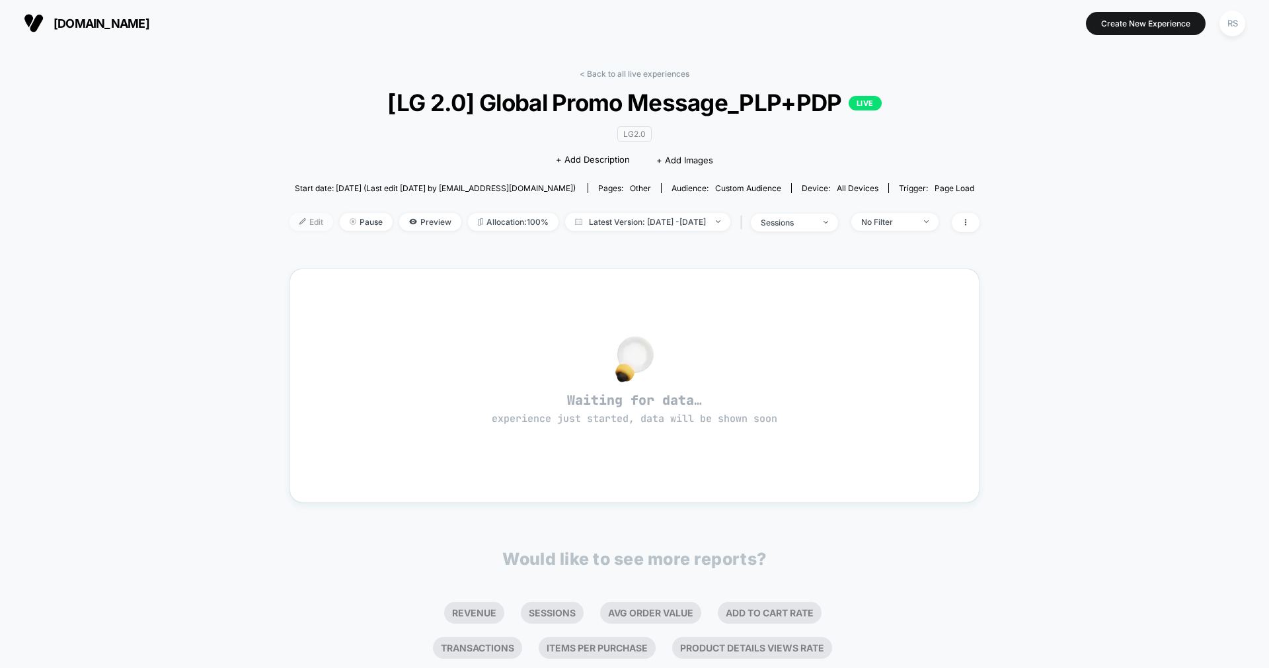
click at [296, 217] on span "Edit" at bounding box center [311, 222] width 44 height 18
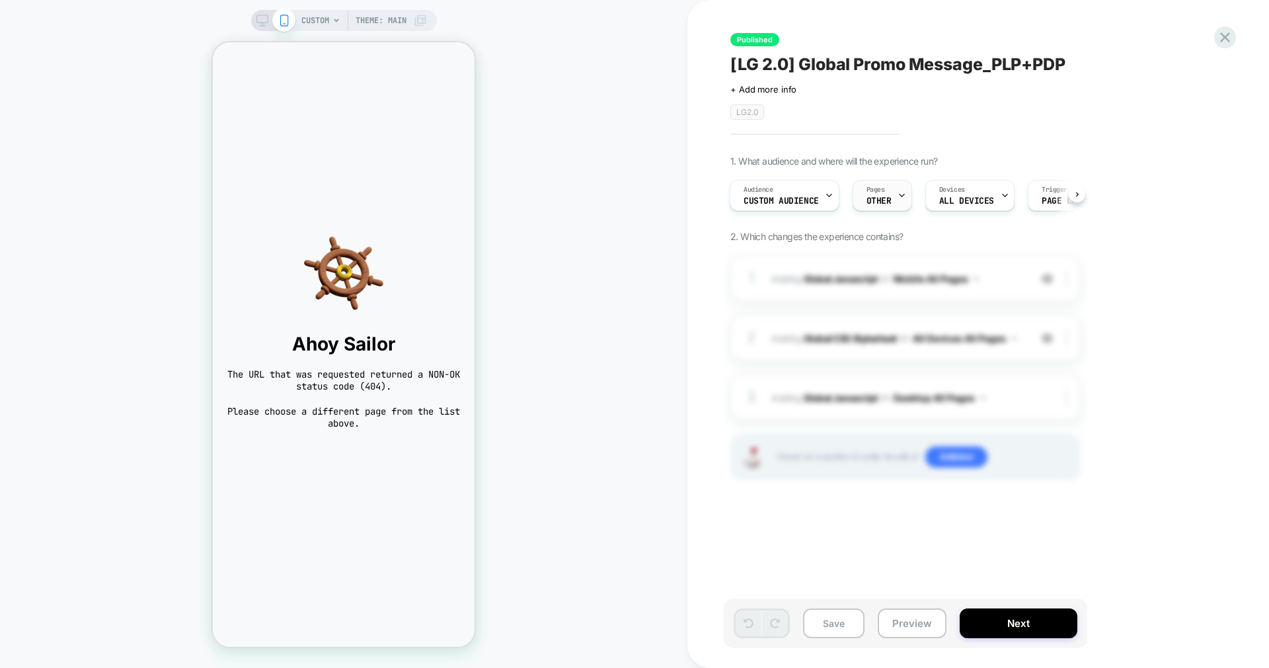
click at [888, 195] on div "Pages OTHER" at bounding box center [879, 195] width 52 height 30
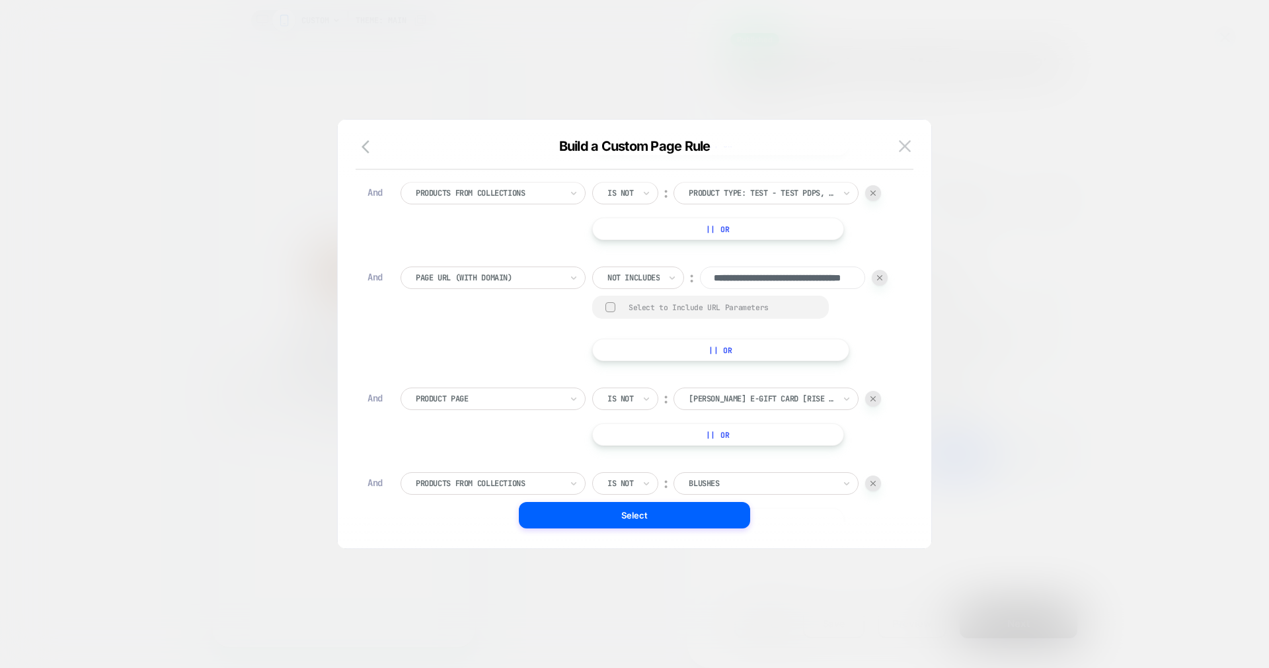
scroll to position [763, 0]
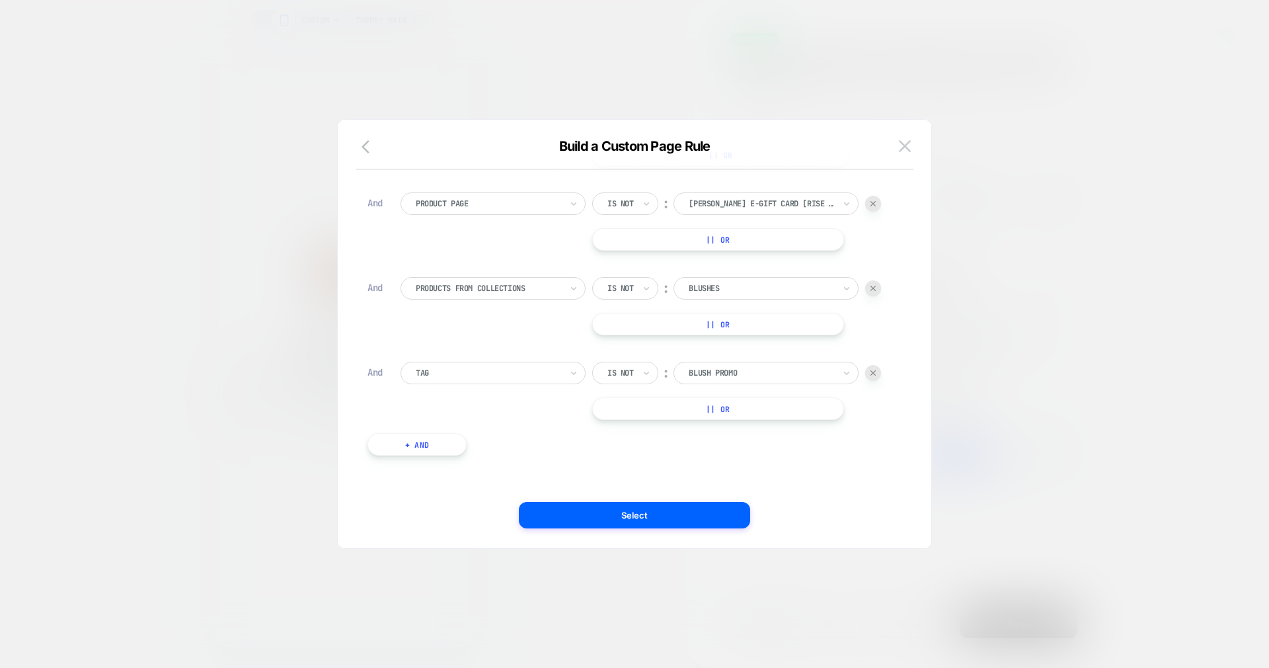
click at [438, 445] on button "+ And" at bounding box center [416, 444] width 99 height 22
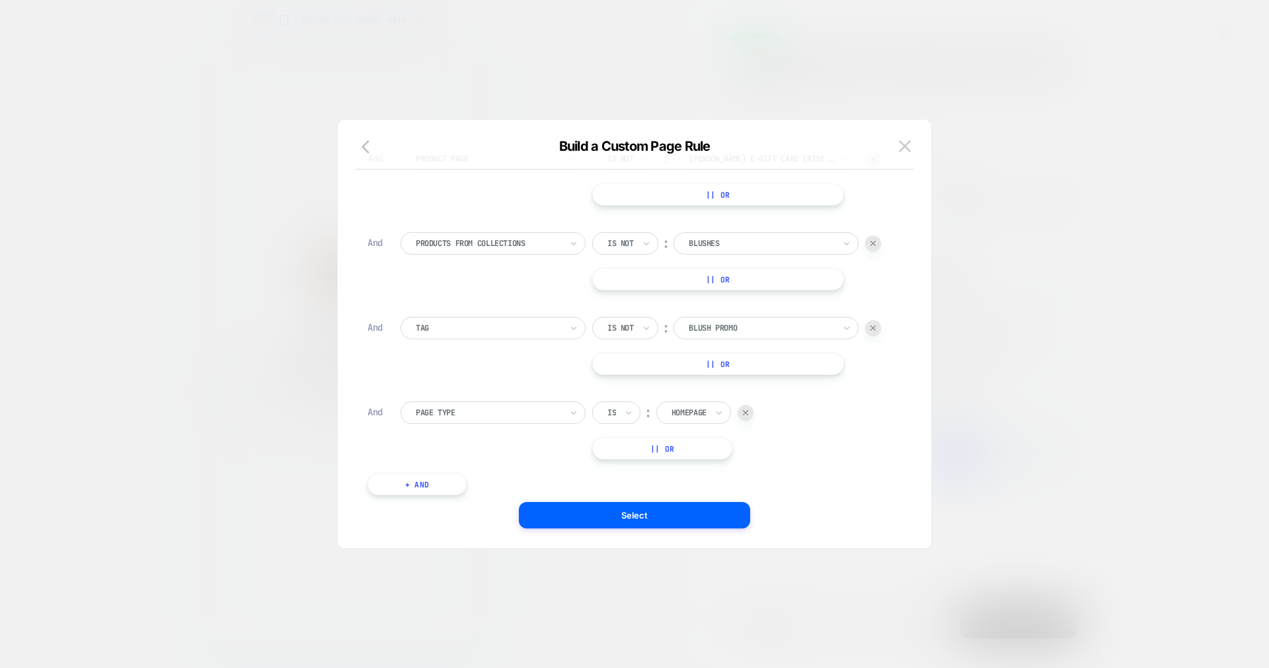
click at [448, 418] on div at bounding box center [488, 412] width 145 height 12
type input "***"
click at [430, 489] on div "Tag" at bounding box center [500, 493] width 172 height 21
click at [620, 424] on div "Is" at bounding box center [616, 412] width 48 height 22
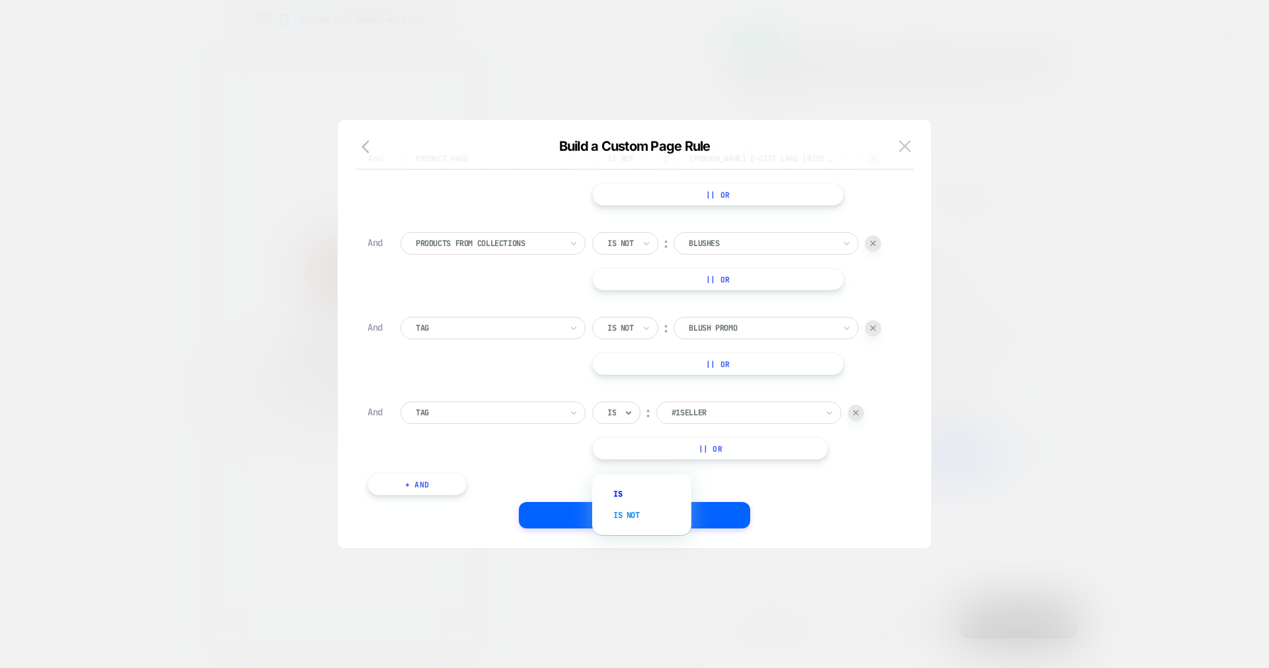
click at [631, 514] on div "Is not" at bounding box center [648, 514] width 86 height 21
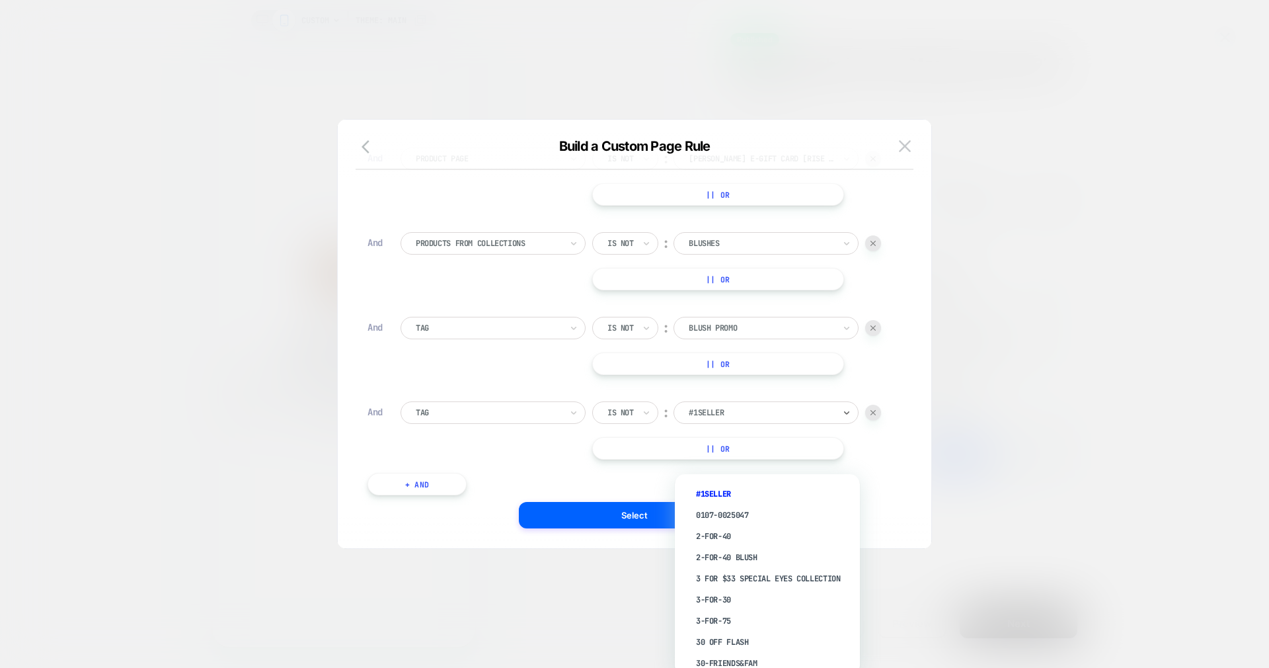
click at [720, 418] on div at bounding box center [761, 412] width 145 height 12
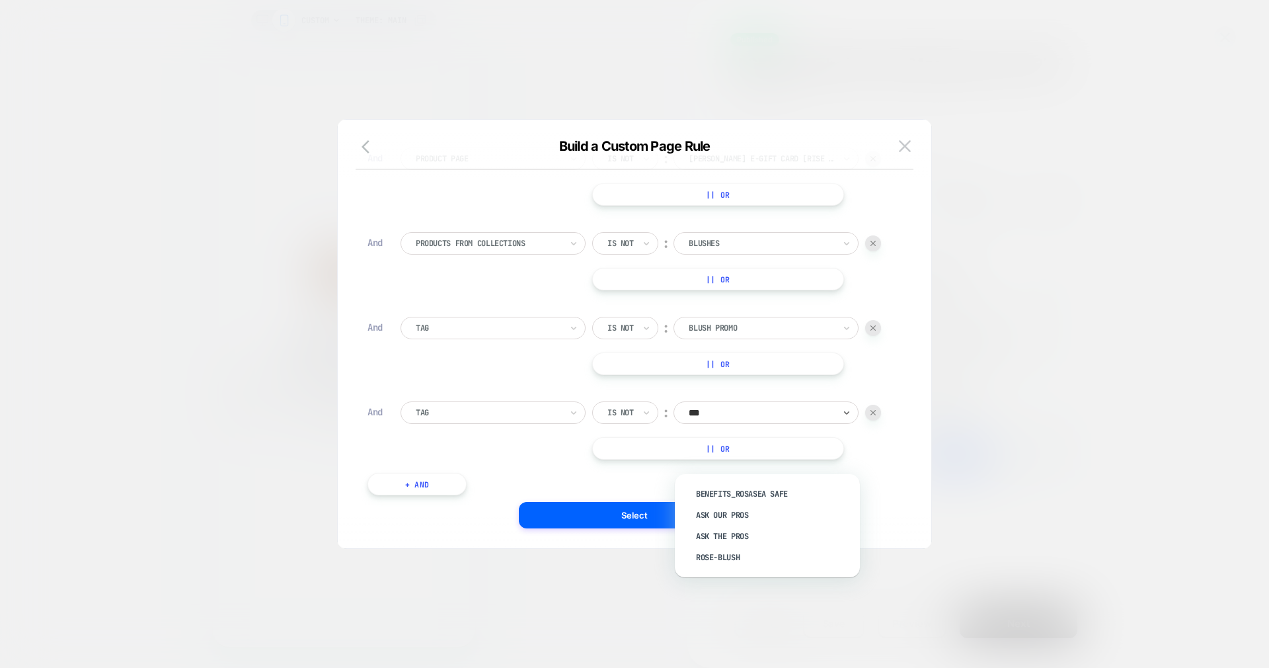
type input "****"
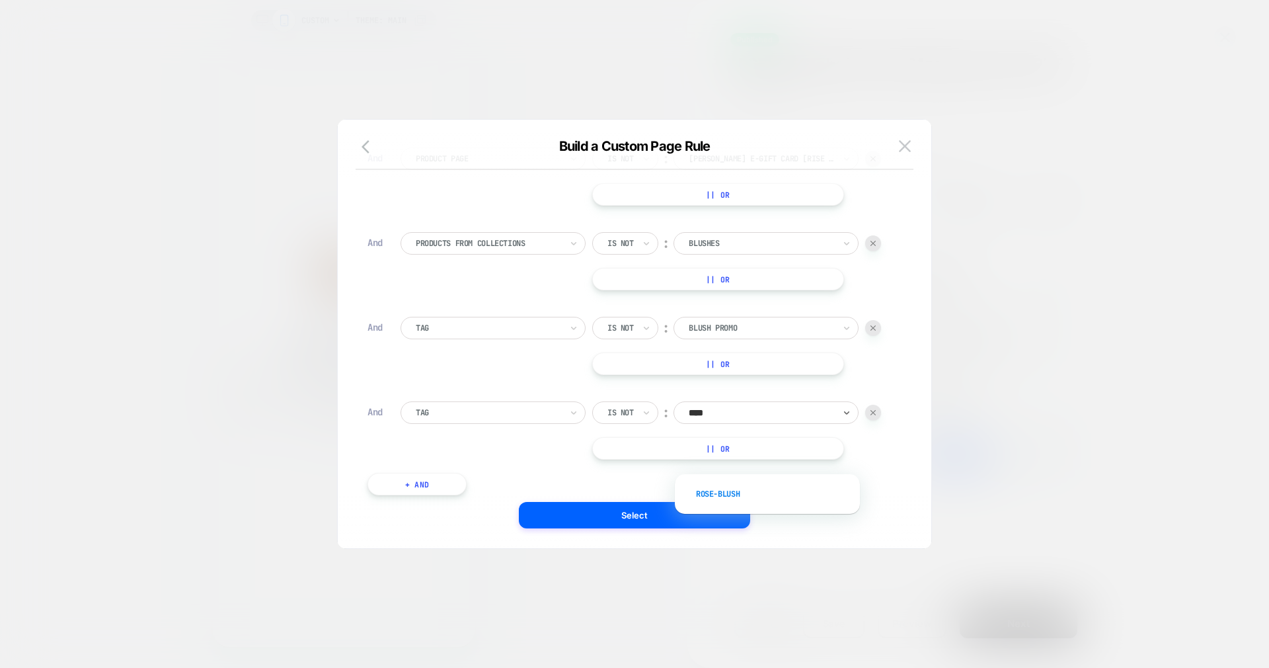
click at [728, 495] on div "rose-blush" at bounding box center [774, 493] width 172 height 21
click at [689, 512] on button "Select" at bounding box center [634, 515] width 231 height 26
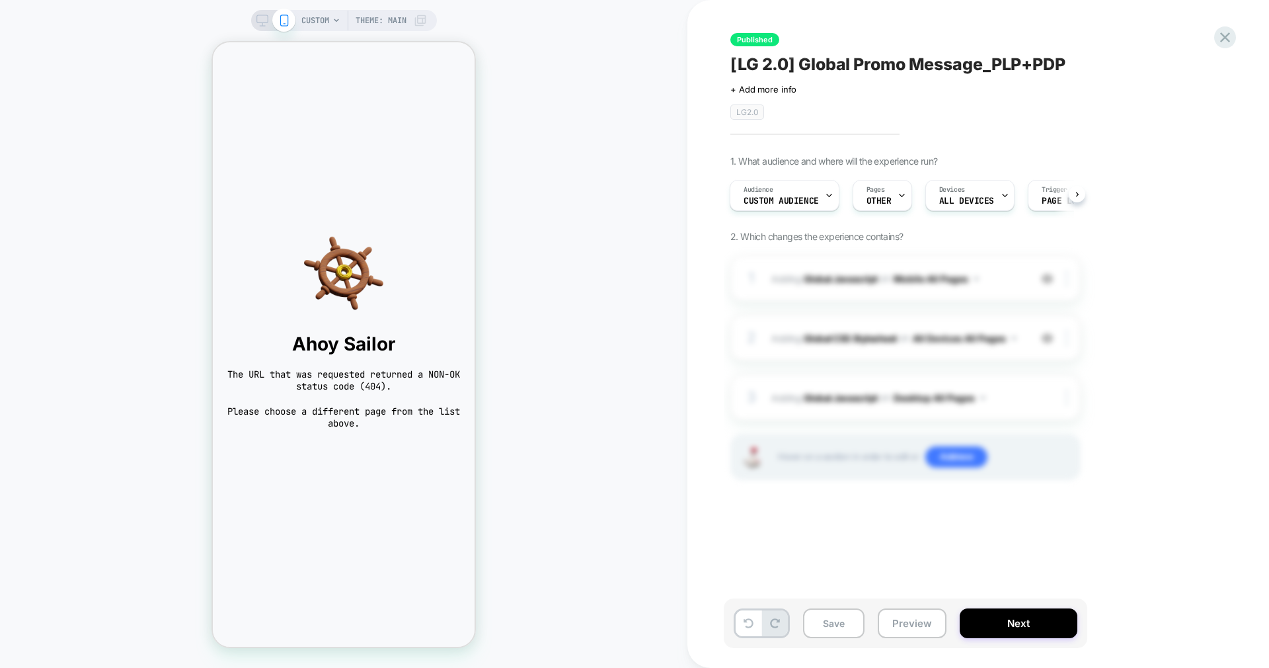
click at [853, 640] on div "Save Preview Next" at bounding box center [906, 623] width 364 height 50
click at [844, 621] on button "Save" at bounding box center [833, 623] width 61 height 30
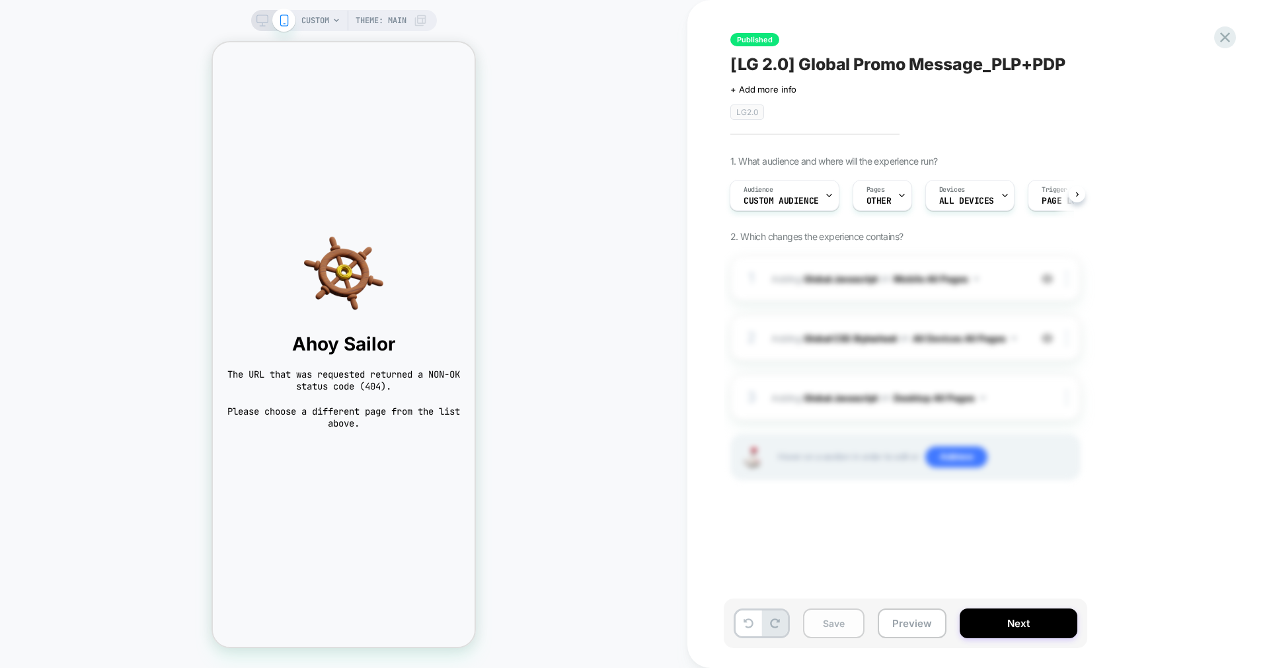
click at [844, 621] on button "Save" at bounding box center [833, 623] width 61 height 30
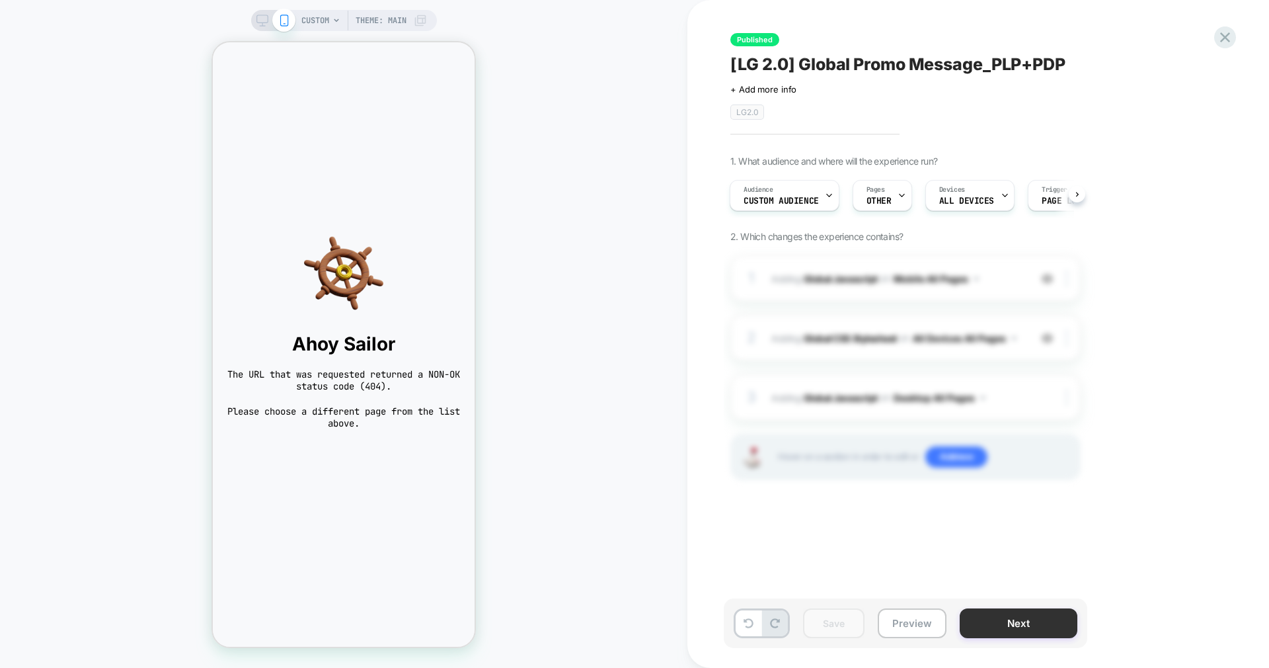
click at [993, 628] on button "Next" at bounding box center [1019, 623] width 118 height 30
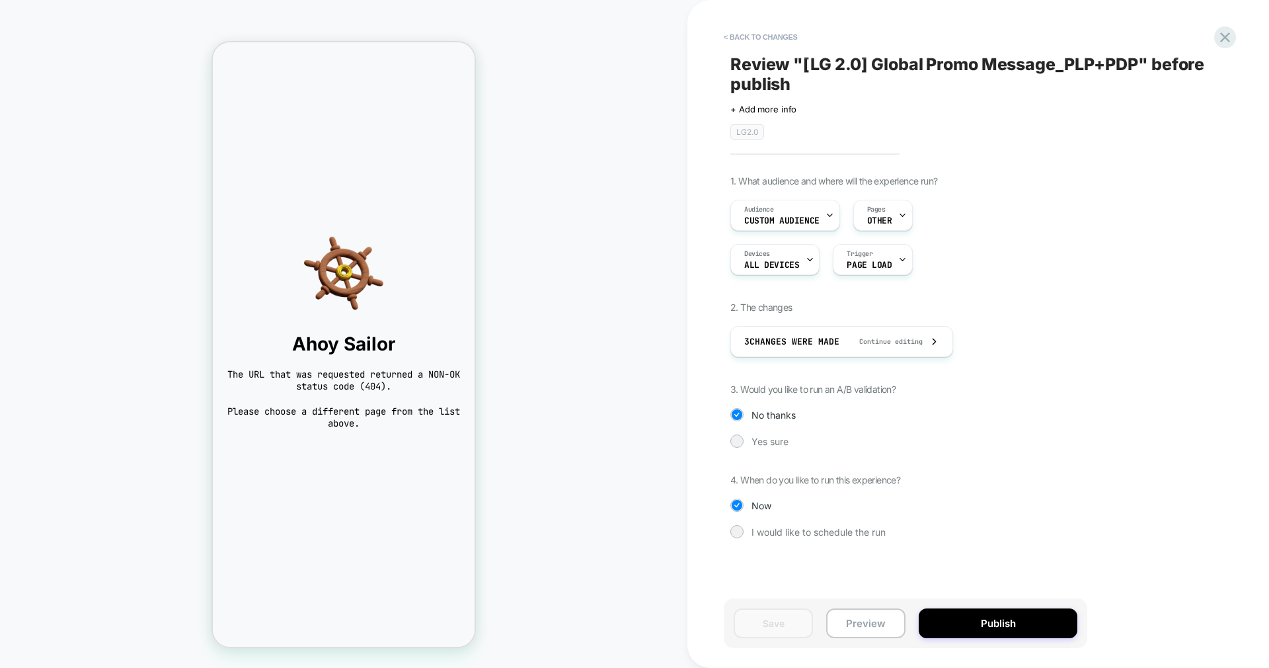
click at [993, 628] on button "Publish" at bounding box center [998, 623] width 159 height 30
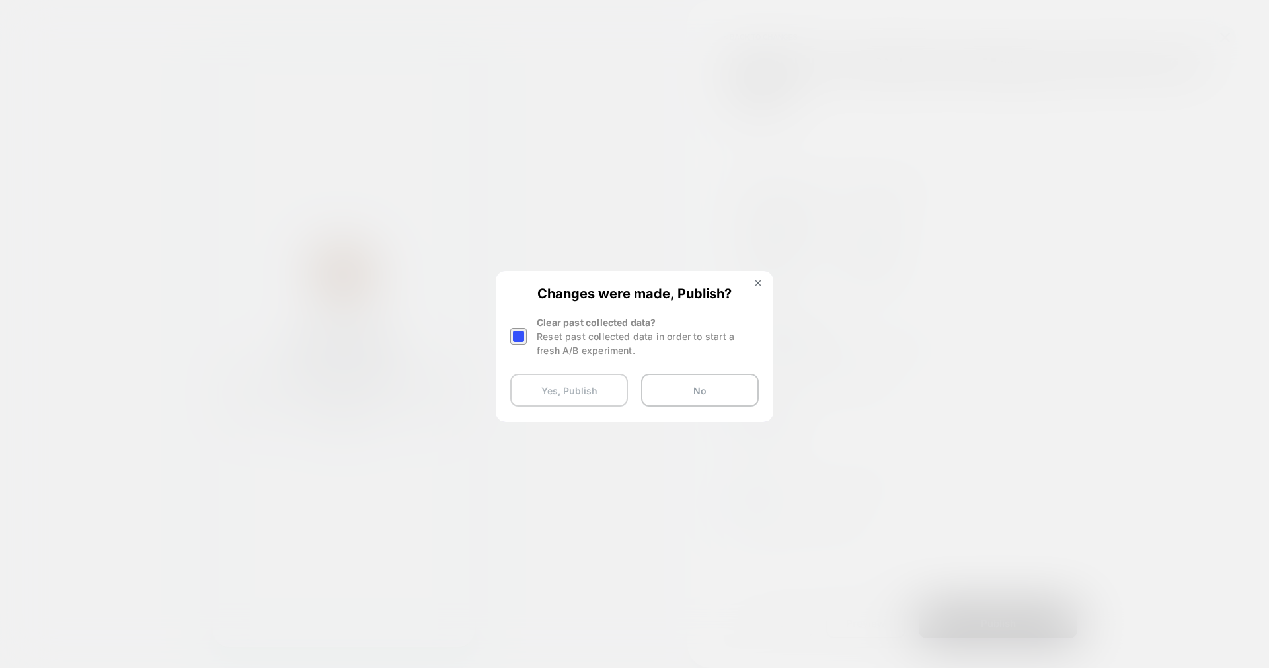
click at [602, 391] on button "Yes, Publish" at bounding box center [569, 389] width 118 height 33
click at [600, 387] on button "Yes, Publish" at bounding box center [569, 389] width 118 height 33
click at [582, 402] on button "Yes, Publish" at bounding box center [569, 389] width 118 height 33
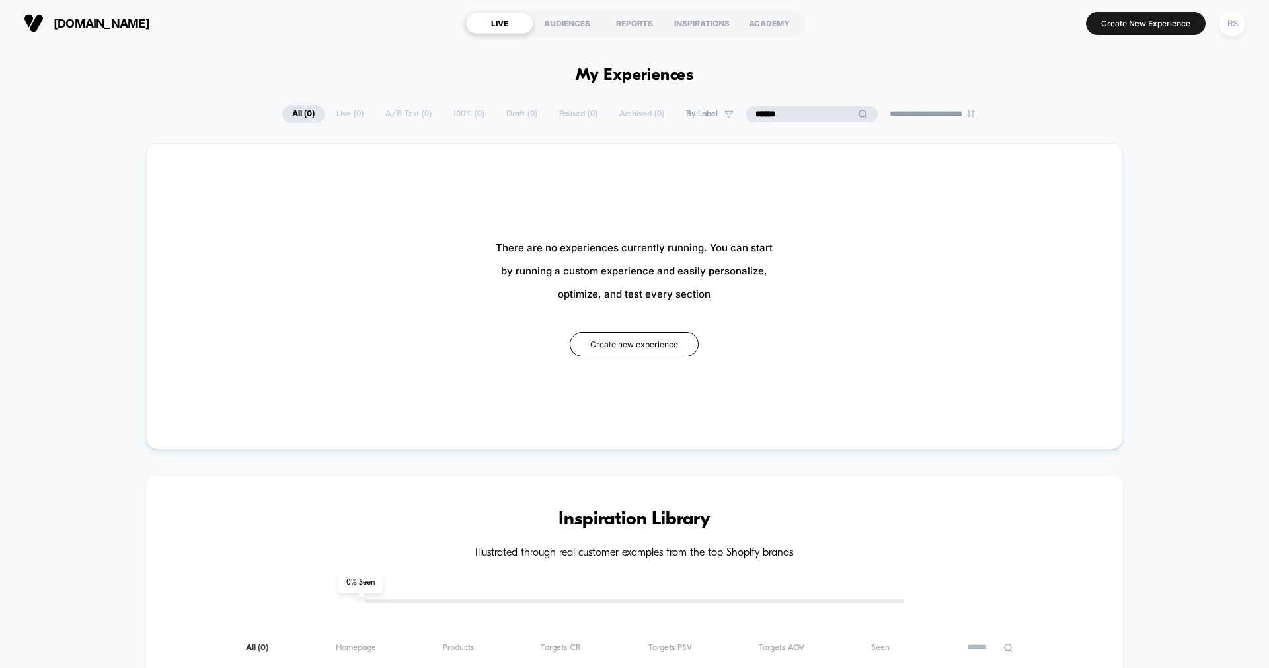
click at [800, 113] on input "******" at bounding box center [812, 114] width 132 height 16
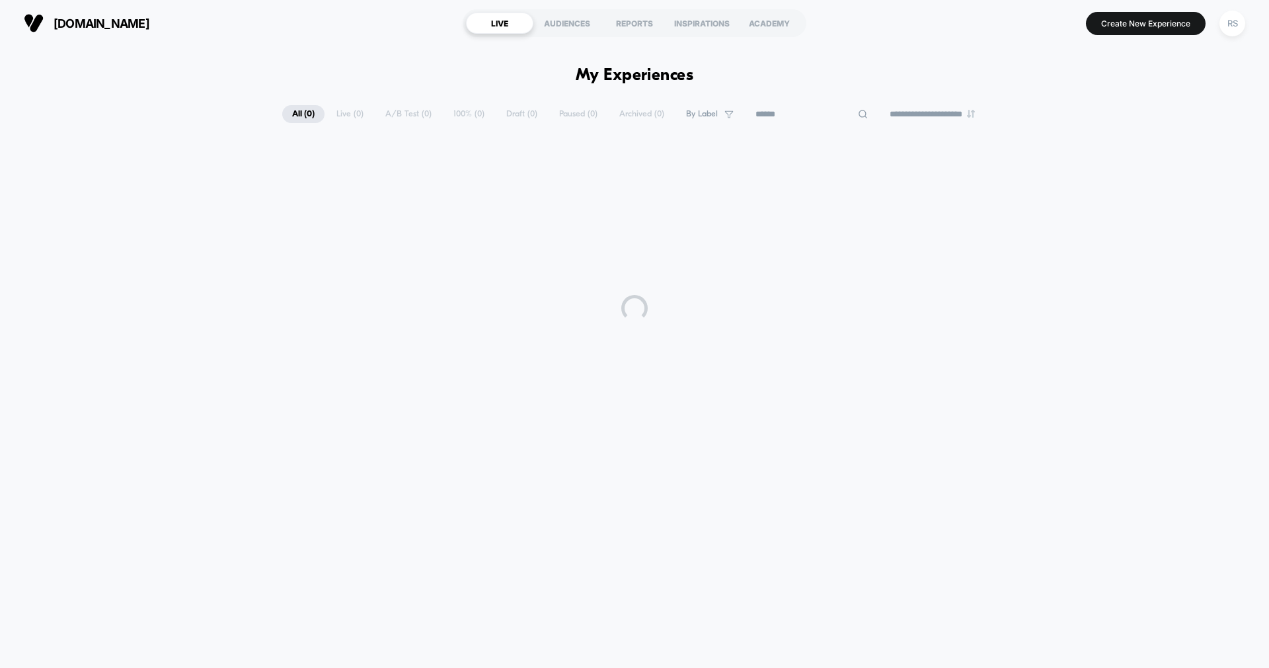
click at [835, 62] on div "**********" at bounding box center [634, 350] width 1269 height 608
